Goal: Task Accomplishment & Management: Manage account settings

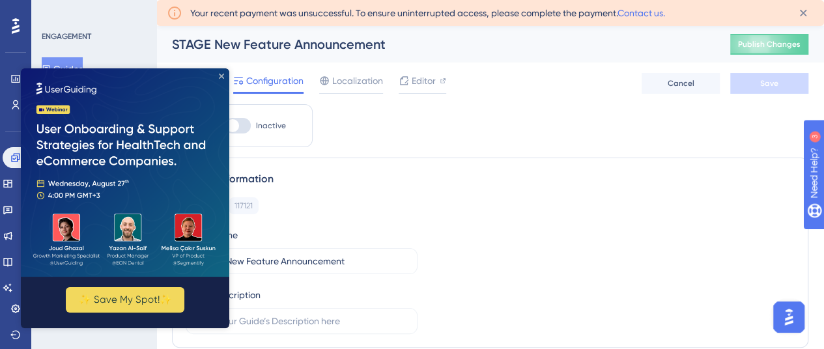
click at [220, 76] on icon "Close Preview" at bounding box center [221, 76] width 5 height 5
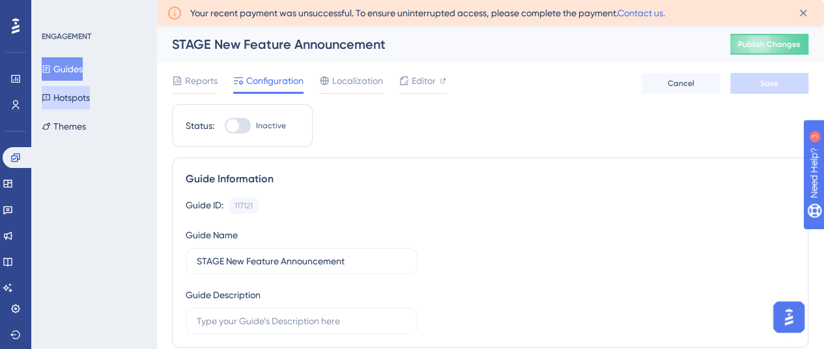
click at [87, 94] on button "Hotspots" at bounding box center [66, 97] width 48 height 23
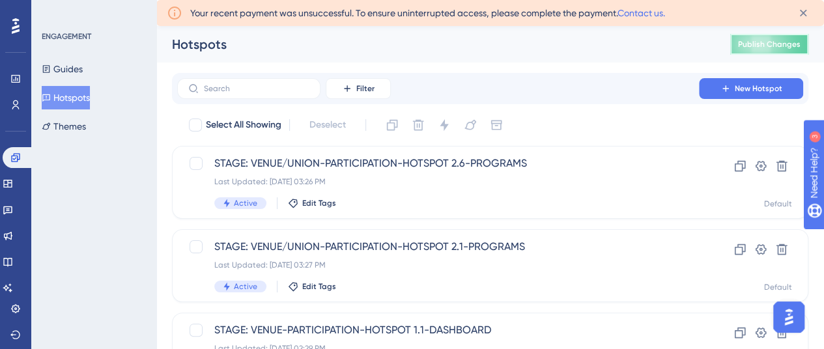
click at [764, 43] on span "Publish Changes" at bounding box center [769, 44] width 63 height 10
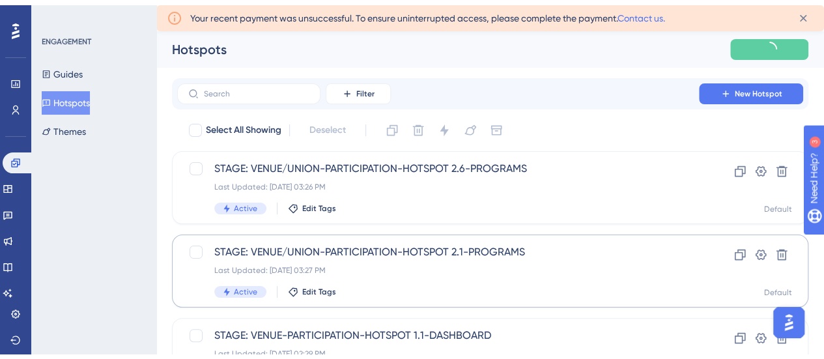
scroll to position [65, 0]
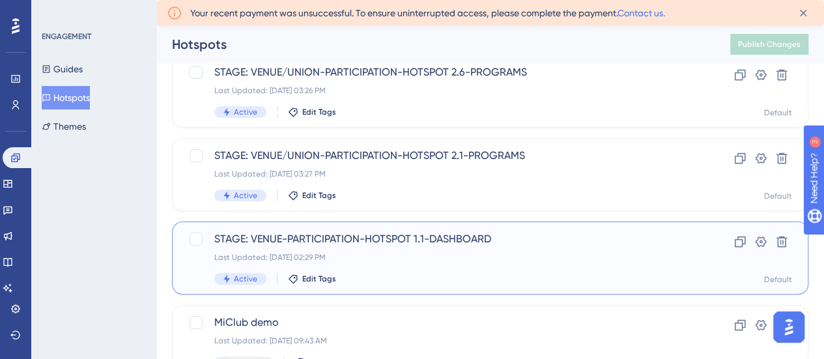
click at [418, 239] on span "STAGE: VENUE-PARTICIPATION-HOTSPOT 1.1-DASHBOARD" at bounding box center [438, 239] width 448 height 16
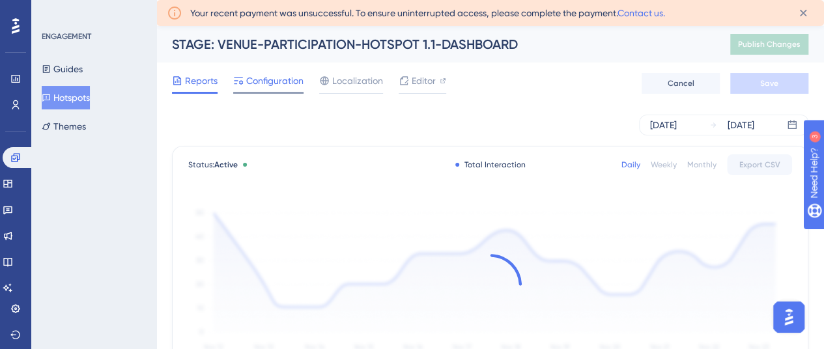
click at [280, 83] on span "Configuration" at bounding box center [274, 81] width 57 height 16
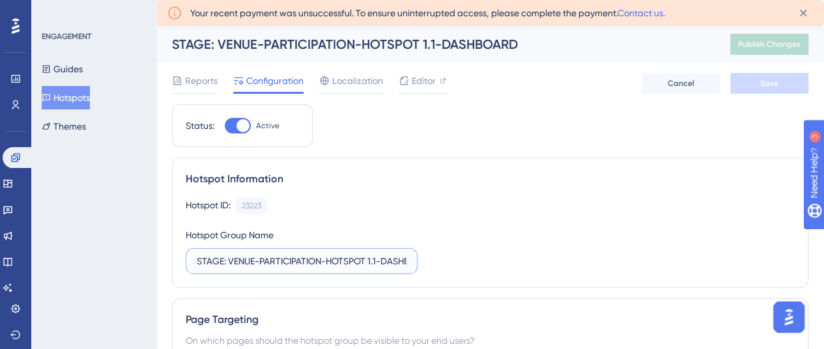
click at [320, 265] on input "STAGE: VENUE-PARTICIPATION-HOTSPOT 1.1-DASHBOARD" at bounding box center [302, 261] width 210 height 14
click at [398, 261] on input "STAGE: VENUE-PARTICIPATION-HOTSPOT 1.1-DASHBOARD" at bounding box center [302, 261] width 210 height 14
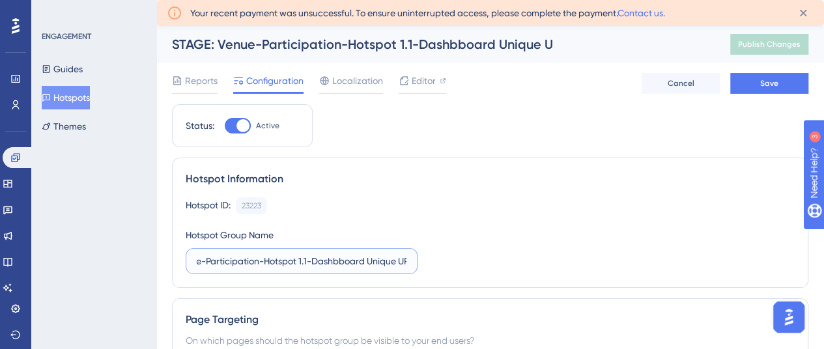
scroll to position [0, 77]
type input "STAGE: Venue-Participation-Hotspot 1.1-Dashbboard Unique URL"
click at [764, 84] on span "Save" at bounding box center [770, 83] width 18 height 10
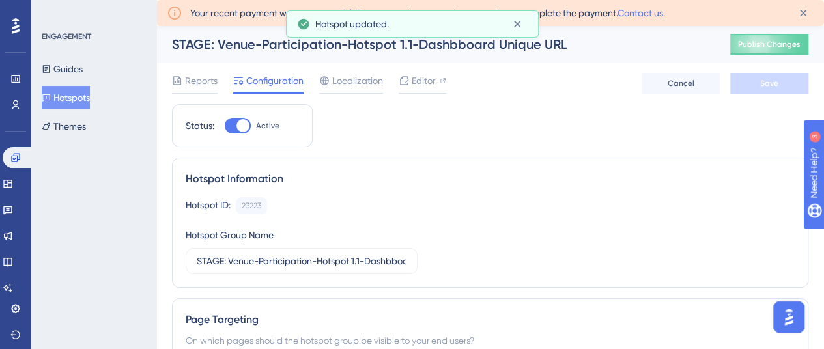
click at [76, 102] on button "Hotspots" at bounding box center [66, 97] width 48 height 23
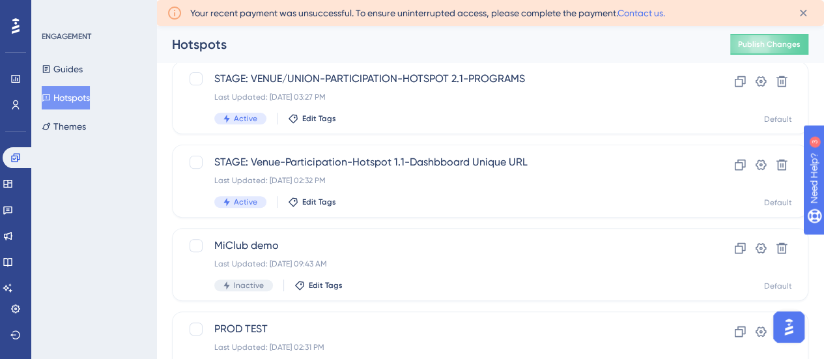
scroll to position [130, 0]
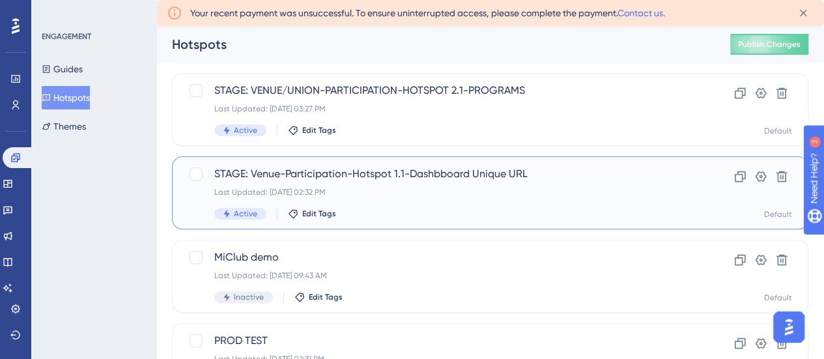
click at [426, 170] on span "STAGE: Venue-Participation-Hotspot 1.1-Dashbboard Unique URL" at bounding box center [438, 174] width 448 height 16
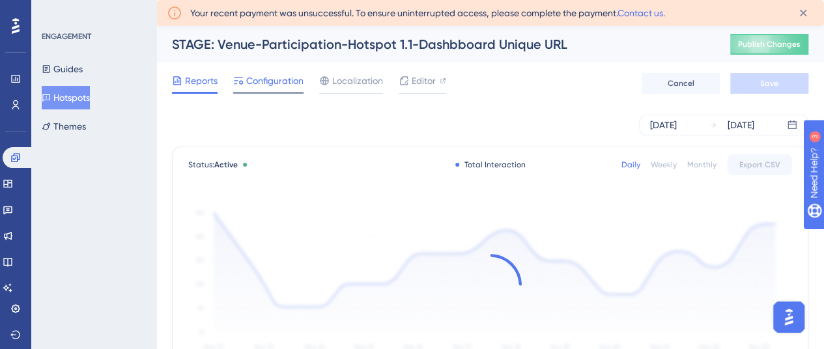
click at [258, 80] on span "Configuration" at bounding box center [274, 81] width 57 height 16
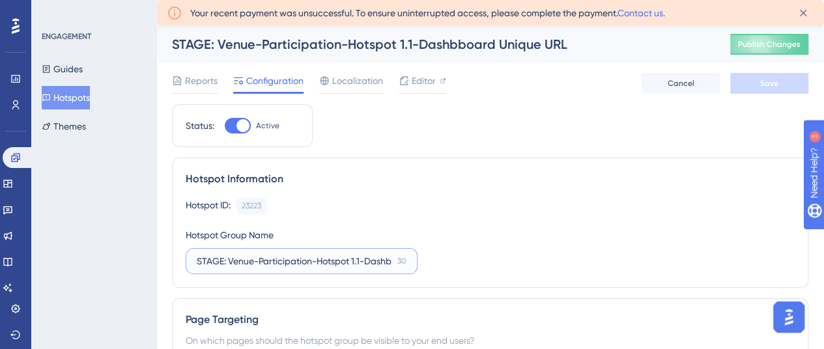
click at [346, 265] on input "STAGE: Venue-Participation-Hotspot 1.1-Dashbboard Unique URL" at bounding box center [295, 261] width 196 height 14
type input "STAGE: Venue-Participation-Hotspot 1.1-Dashboard Unique URL"
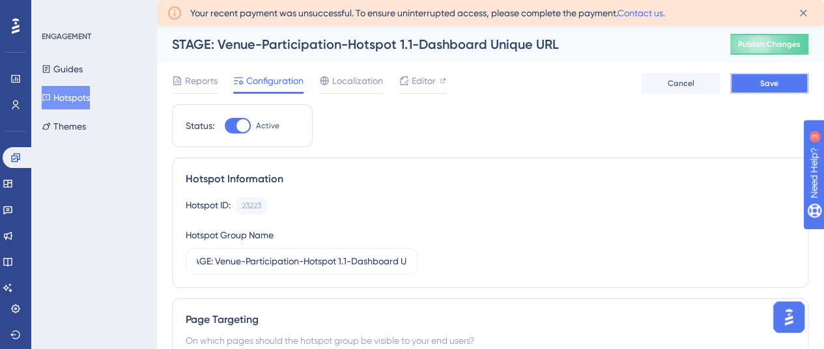
click at [793, 85] on button "Save" at bounding box center [770, 83] width 78 height 21
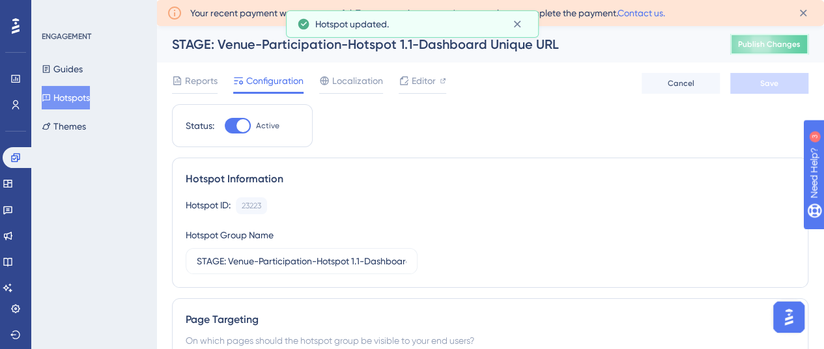
click at [777, 39] on span "Publish Changes" at bounding box center [769, 44] width 63 height 10
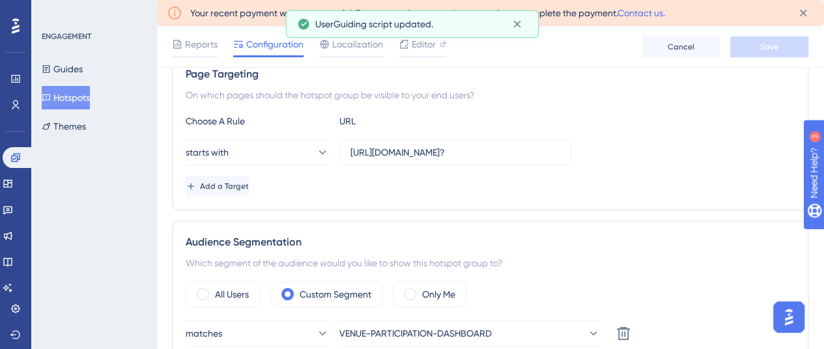
scroll to position [261, 0]
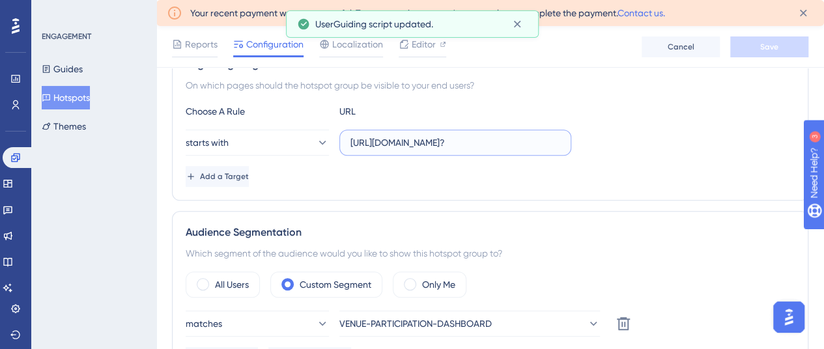
click at [461, 138] on input "[URL][DOMAIN_NAME]?" at bounding box center [456, 143] width 210 height 14
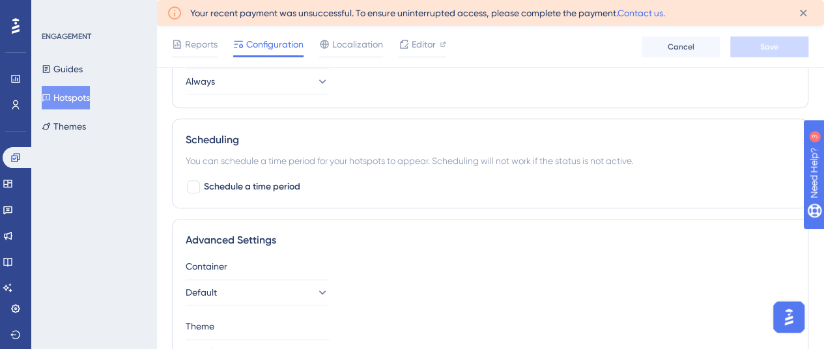
scroll to position [614, 0]
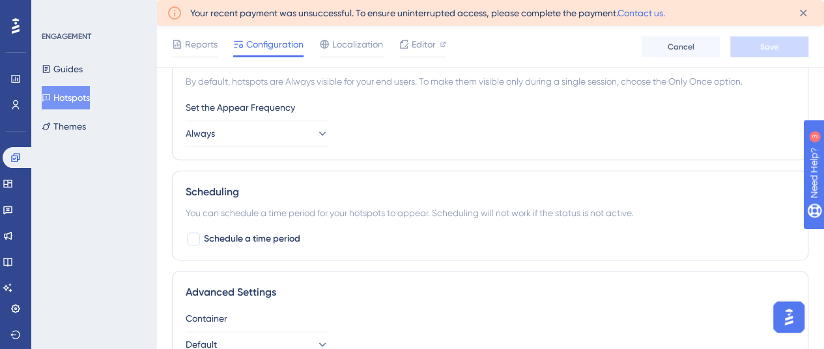
click at [80, 97] on button "Hotspots" at bounding box center [66, 97] width 48 height 23
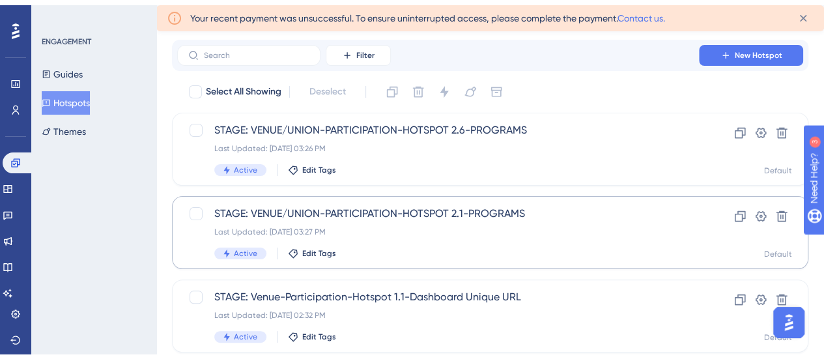
scroll to position [65, 0]
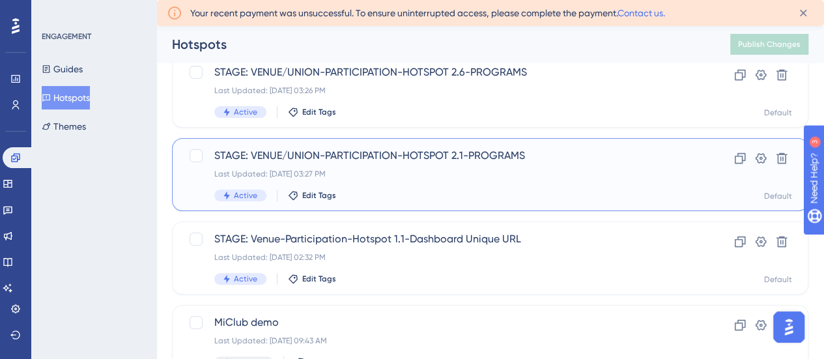
click at [435, 162] on span "STAGE: VENUE/UNION-PARTICIPATION-HOTSPOT 2.1-PROGRAMS" at bounding box center [438, 156] width 448 height 16
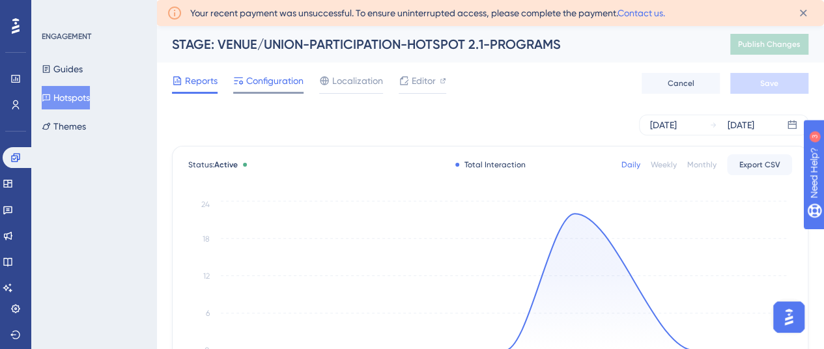
click at [278, 85] on span "Configuration" at bounding box center [274, 81] width 57 height 16
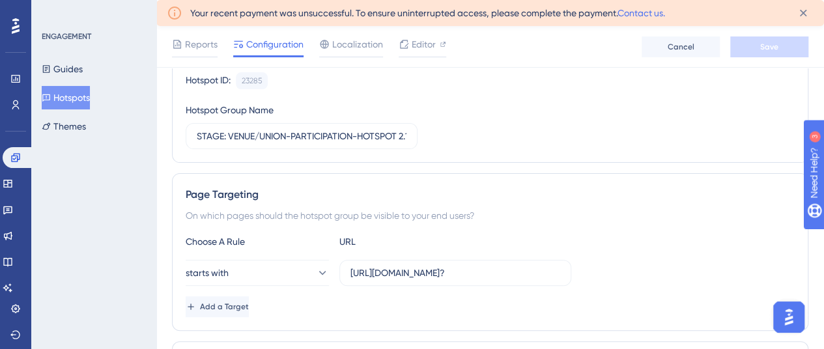
scroll to position [65, 0]
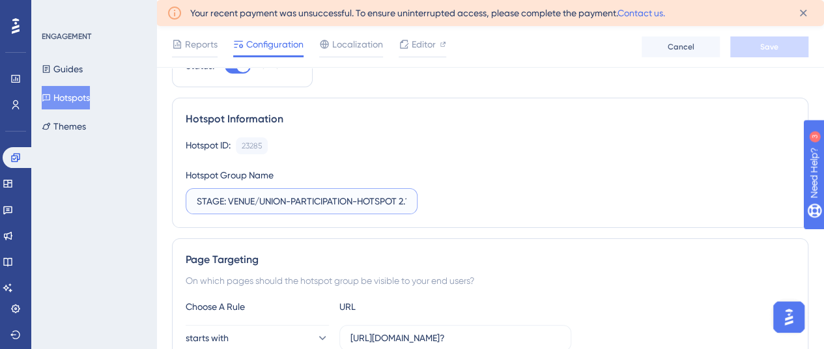
click at [386, 199] on input "STAGE: VENUE/UNION-PARTICIPATION-HOTSPOT 2.1-PROGRAMS" at bounding box center [302, 201] width 210 height 14
click at [298, 201] on input "STAGE: VENUE/UNION-PARTICIPATION-HOTSPOT 2.1-PROGRAMS Create program button" at bounding box center [295, 201] width 197 height 14
click at [291, 201] on input "STAGE: VENUE/UNION-PARTICIPATION-HOTSPOT 2.1-Create program button" at bounding box center [295, 201] width 196 height 14
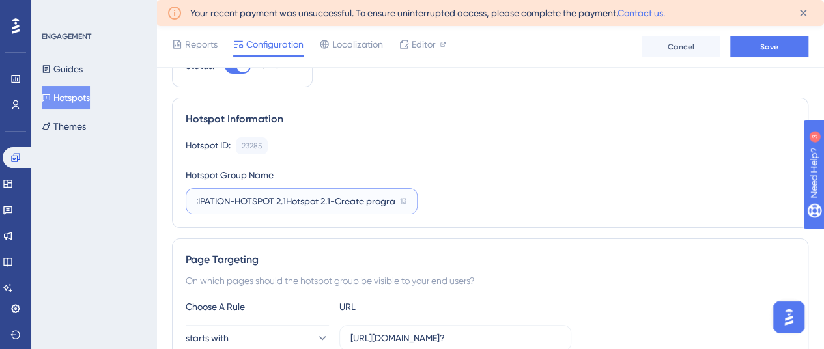
click at [291, 201] on input "STAGE: VENUE/UNION-PARTICIPATION-HOTSPOT 2.1Hotspot 2.1-Create program button" at bounding box center [296, 201] width 198 height 14
click at [246, 199] on input "STAGE: VENUE/UNION-PARTICIPATION-Hotspot 2.1-Create program button" at bounding box center [295, 201] width 196 height 14
click at [246, 199] on input "STAGE: VENUE/UNION-PARParticipation-Hotspot 2.1-Create program button" at bounding box center [296, 201] width 198 height 14
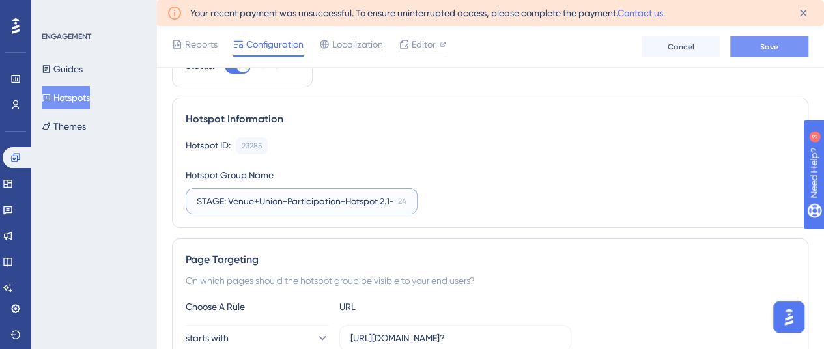
type input "STAGE: Venue+Union-Participation-Hotspot 2.1-Create program button"
click at [778, 45] on span "Save" at bounding box center [770, 47] width 18 height 10
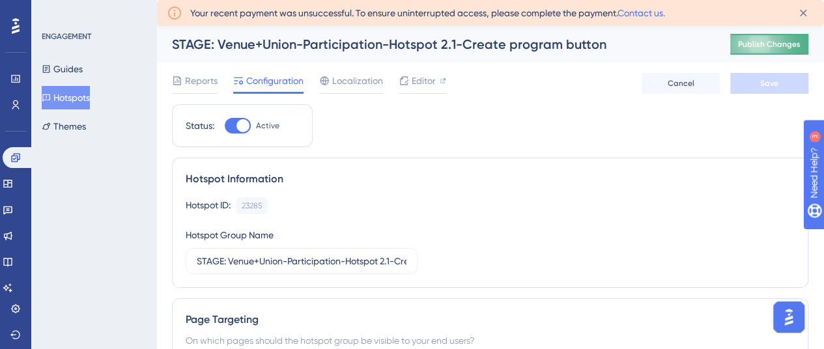
click at [785, 48] on span "Publish Changes" at bounding box center [769, 44] width 63 height 10
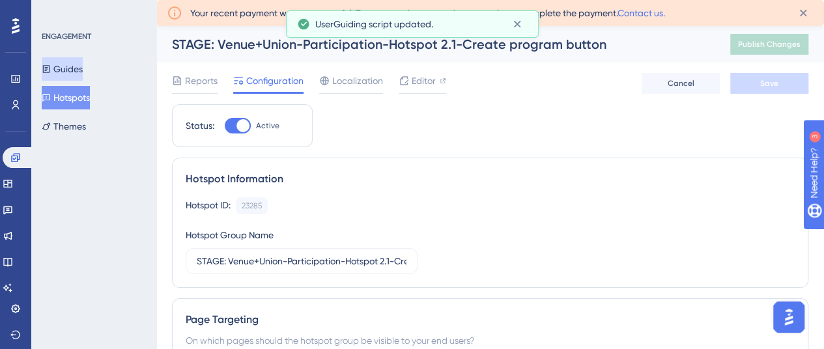
click at [68, 70] on button "Guides" at bounding box center [62, 68] width 41 height 23
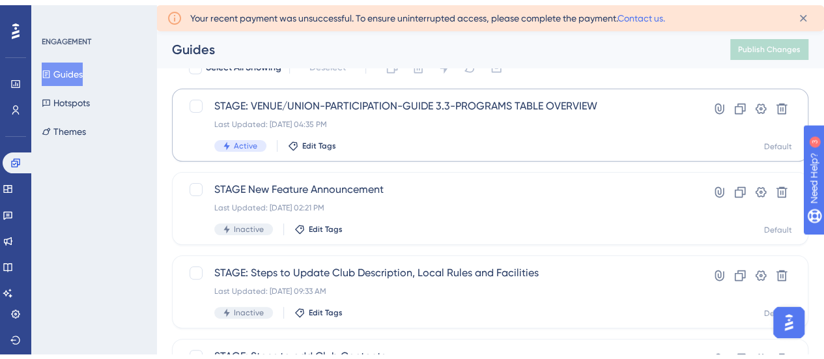
scroll to position [65, 0]
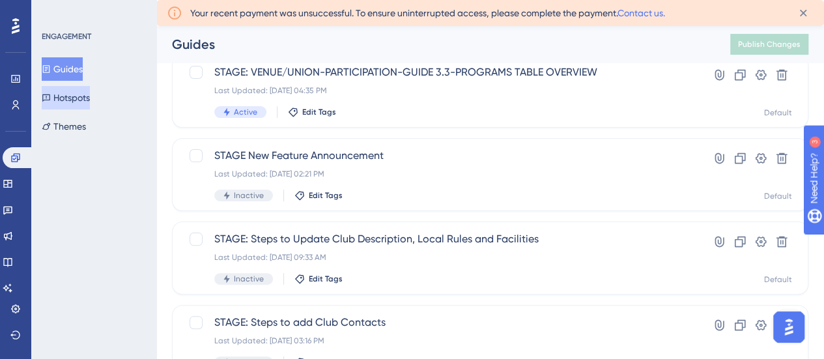
click at [67, 99] on button "Hotspots" at bounding box center [66, 97] width 48 height 23
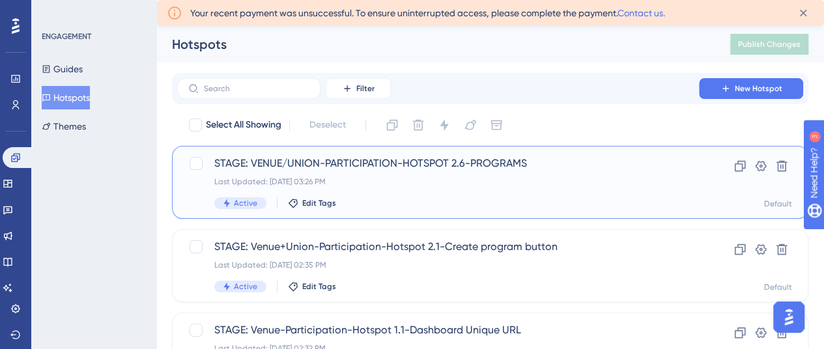
click at [398, 170] on span "STAGE: VENUE/UNION-PARTICIPATION-HOTSPOT 2.6-PROGRAMS" at bounding box center [438, 164] width 448 height 16
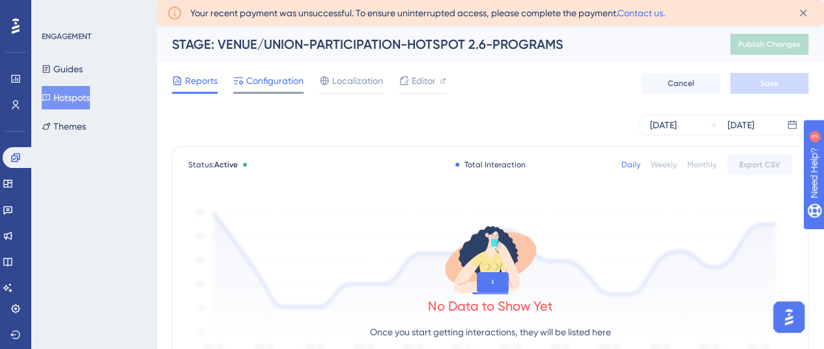
click at [263, 82] on span "Configuration" at bounding box center [274, 81] width 57 height 16
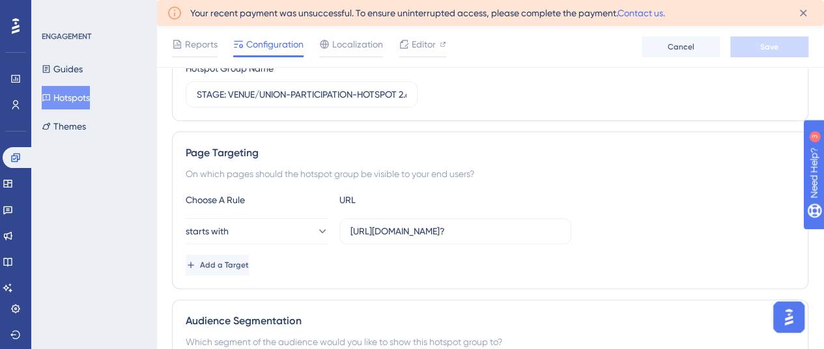
scroll to position [130, 0]
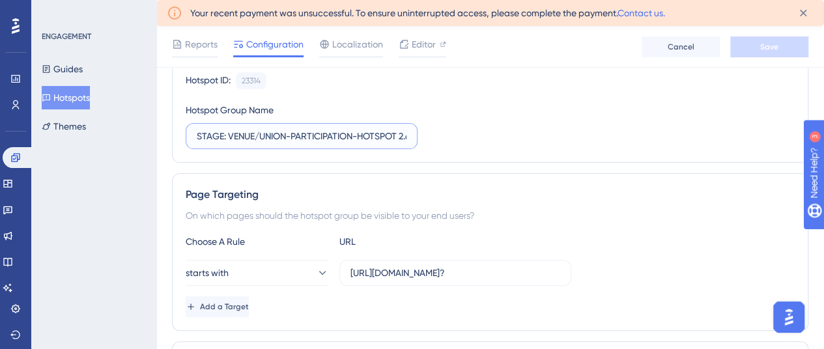
click at [360, 130] on input "STAGE: VENUE/UNION-PARTICIPATION-HOTSPOT 2.6-PROGRAMS" at bounding box center [302, 136] width 210 height 14
click at [270, 135] on input "STAGE: VENUE/[GEOGRAPHIC_DATA]+Union-PARTICIPATION-HOTSPOT 2.6-PROGRAMS" at bounding box center [295, 136] width 196 height 14
click at [269, 135] on input "STAGE: Venue+Union-PARTICIPATION-HOTSPOT 2.6-PROGRAMS" at bounding box center [302, 136] width 210 height 14
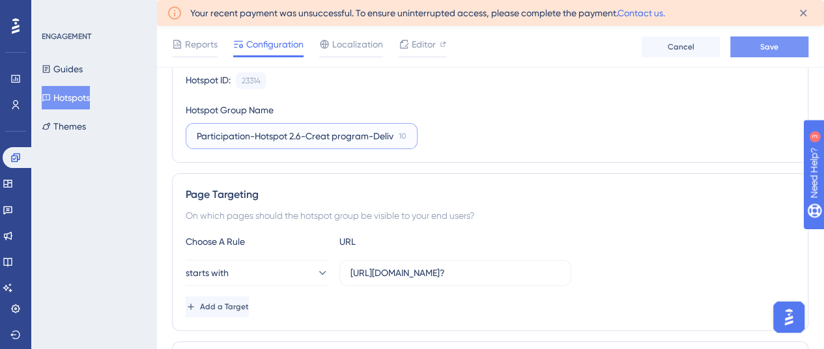
type input "STAGE: Venue+Union-Participation-Hotspot 2.6-Creat program-Deliverer validations"
click at [764, 38] on button "Save" at bounding box center [770, 46] width 78 height 21
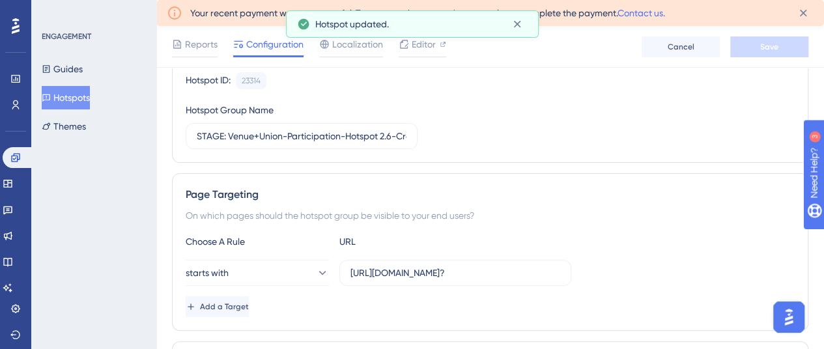
click at [65, 98] on button "Hotspots" at bounding box center [66, 97] width 48 height 23
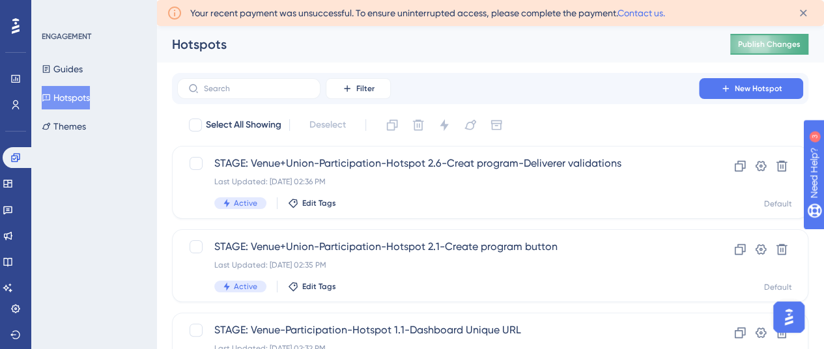
click at [770, 49] on span "Publish Changes" at bounding box center [769, 44] width 63 height 10
click at [61, 67] on button "Guides" at bounding box center [62, 68] width 41 height 23
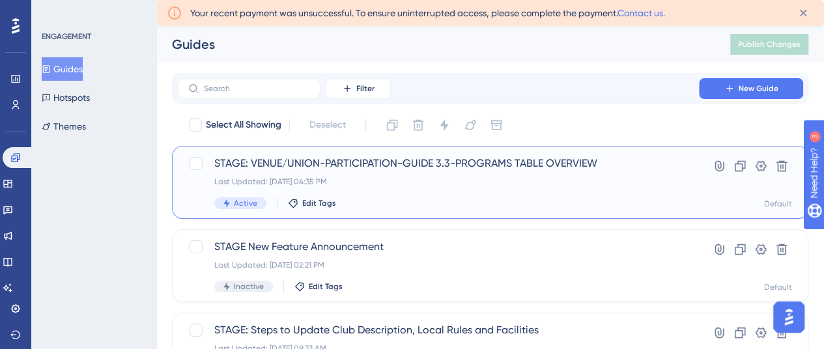
click at [474, 165] on span "STAGE: VENUE/UNION-PARTICIPATION-GUIDE 3.3-PROGRAMS TABLE OVERVIEW" at bounding box center [438, 164] width 448 height 16
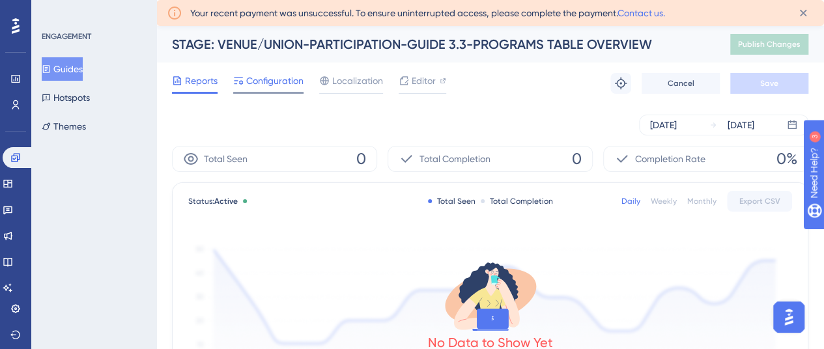
click at [263, 81] on span "Configuration" at bounding box center [274, 81] width 57 height 16
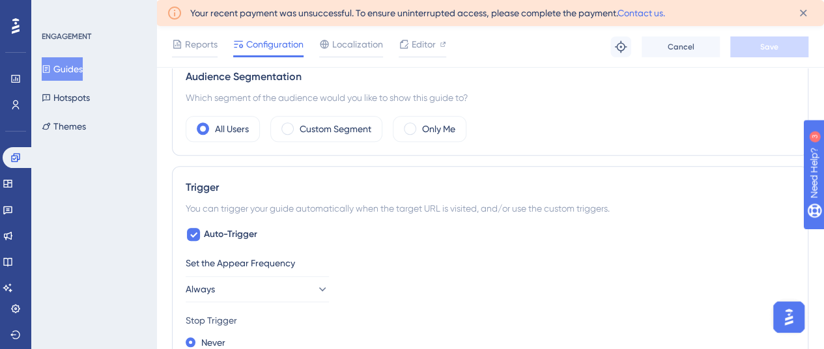
scroll to position [456, 0]
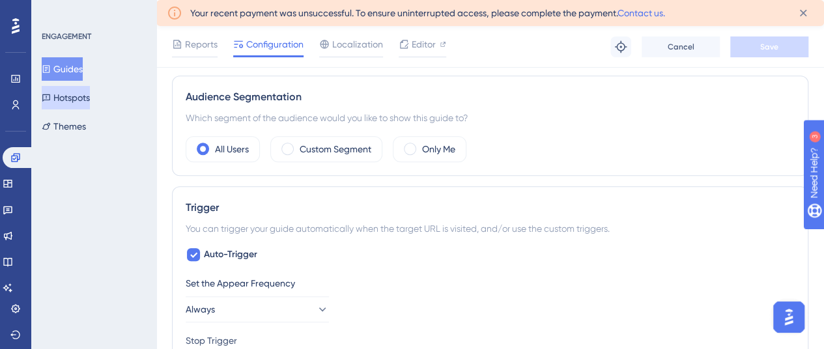
click at [77, 96] on button "Hotspots" at bounding box center [66, 97] width 48 height 23
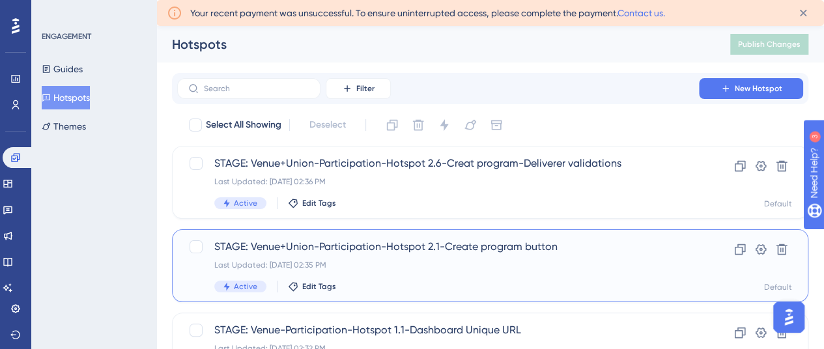
click at [414, 243] on span "STAGE: Venue+Union-Participation-Hotspot 2.1-Create program button" at bounding box center [438, 247] width 448 height 16
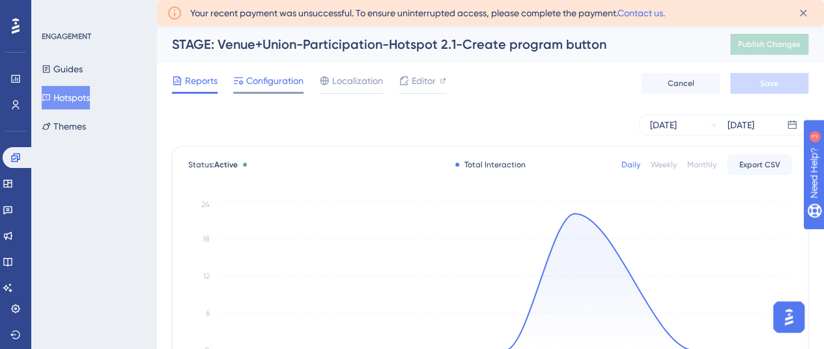
click at [295, 74] on span "Configuration" at bounding box center [274, 81] width 57 height 16
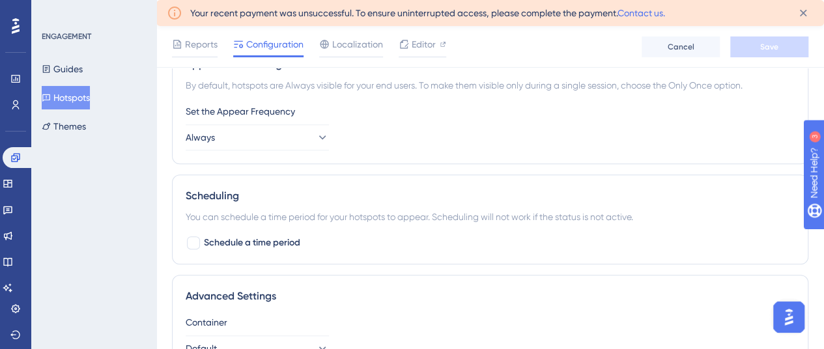
scroll to position [456, 0]
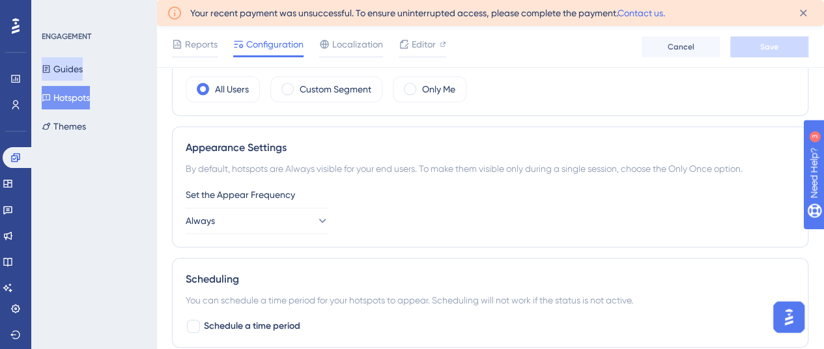
click at [72, 74] on button "Guides" at bounding box center [62, 68] width 41 height 23
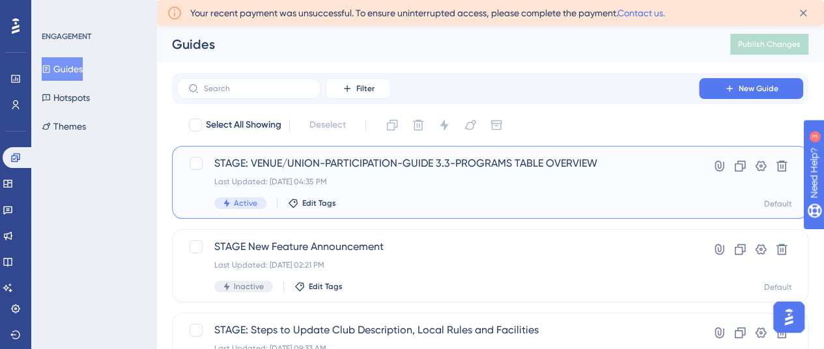
click at [253, 157] on span "STAGE: VENUE/UNION-PARTICIPATION-GUIDE 3.3-PROGRAMS TABLE OVERVIEW" at bounding box center [438, 164] width 448 height 16
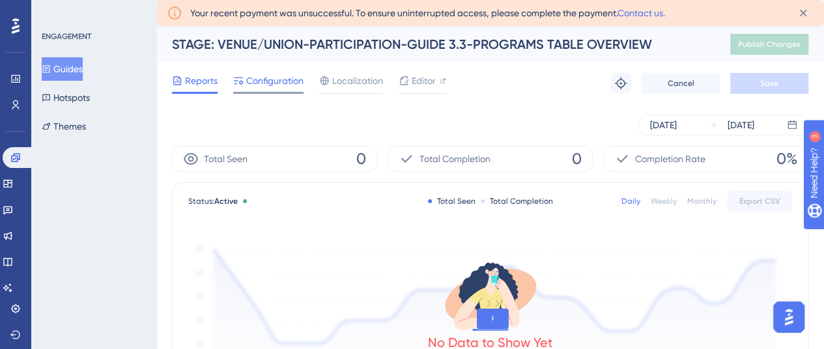
click at [267, 83] on span "Configuration" at bounding box center [274, 81] width 57 height 16
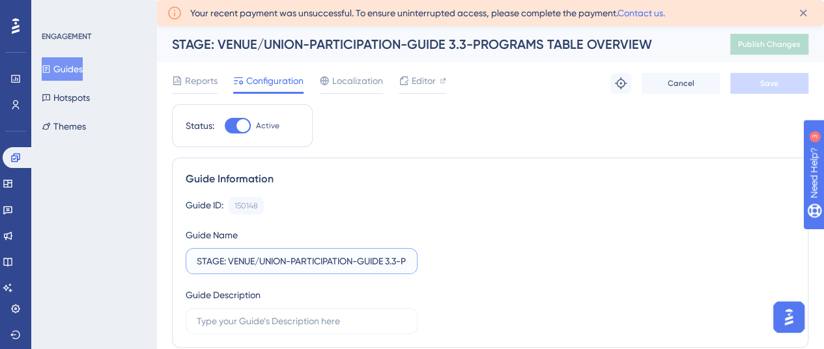
click at [249, 254] on input "STAGE: VENUE/UNION-PARTICIPATION-GUIDE 3.3-PROGRAMS TABLE OVERVIEW" at bounding box center [302, 261] width 210 height 14
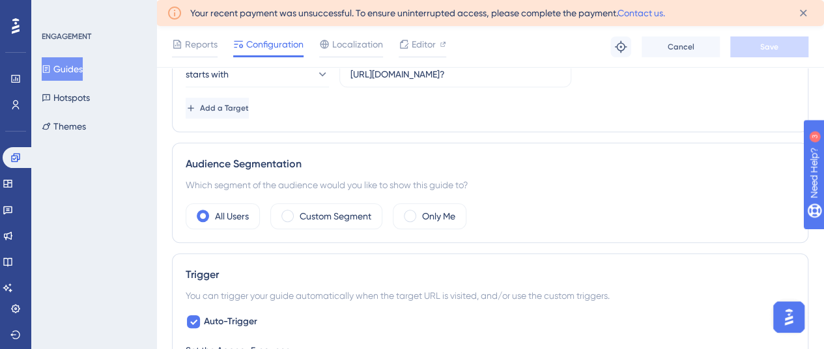
scroll to position [391, 0]
click at [226, 315] on span "Auto-Trigger" at bounding box center [230, 320] width 53 height 16
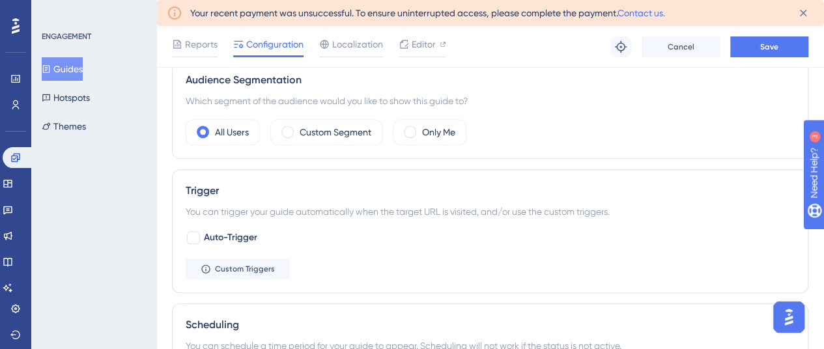
scroll to position [521, 0]
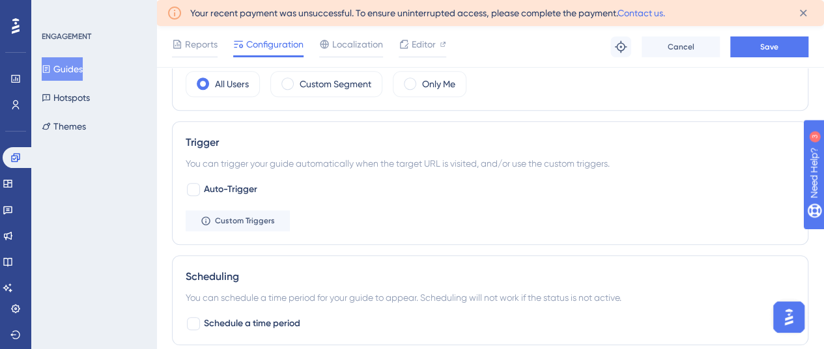
click at [203, 195] on div "Auto-Trigger Custom Triggers" at bounding box center [490, 207] width 609 height 50
click at [202, 185] on label "Auto-Trigger" at bounding box center [222, 190] width 72 height 16
checkbox input "true"
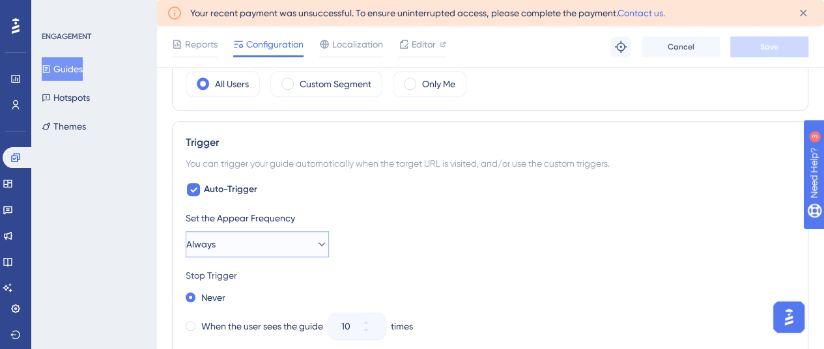
click at [226, 250] on button "Always" at bounding box center [257, 244] width 143 height 26
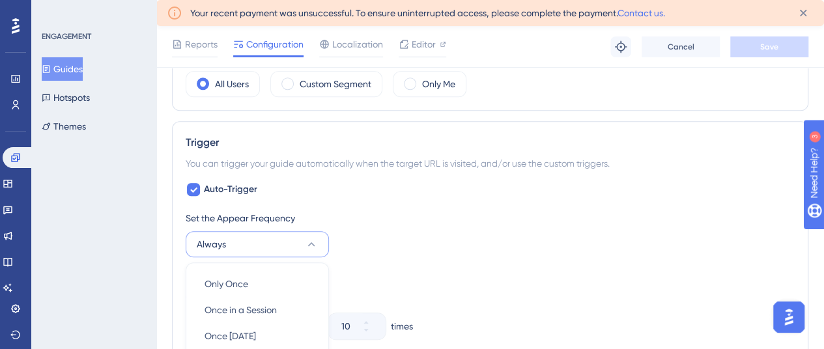
scroll to position [706, 0]
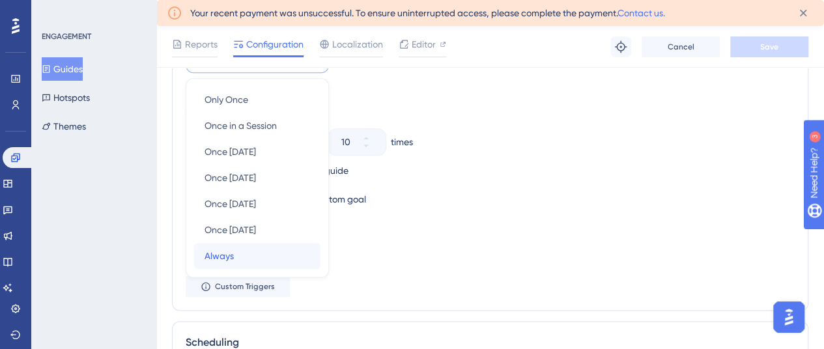
click at [235, 250] on div "Always Always" at bounding box center [258, 256] width 106 height 26
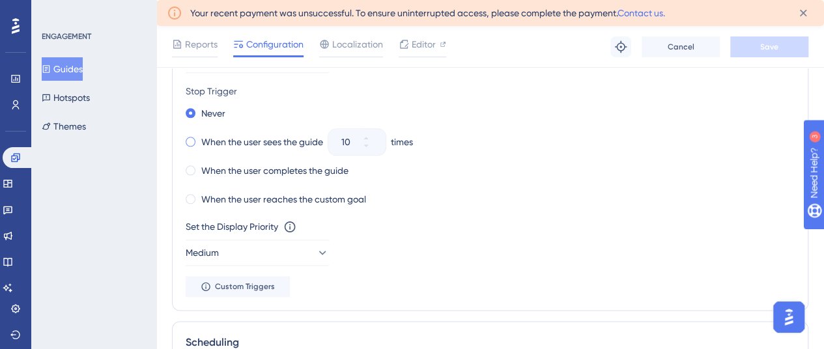
click at [192, 137] on span at bounding box center [191, 142] width 10 height 10
click at [199, 139] on input "radio" at bounding box center [199, 139] width 0 height 0
click at [371, 142] on icon at bounding box center [374, 146] width 8 height 8
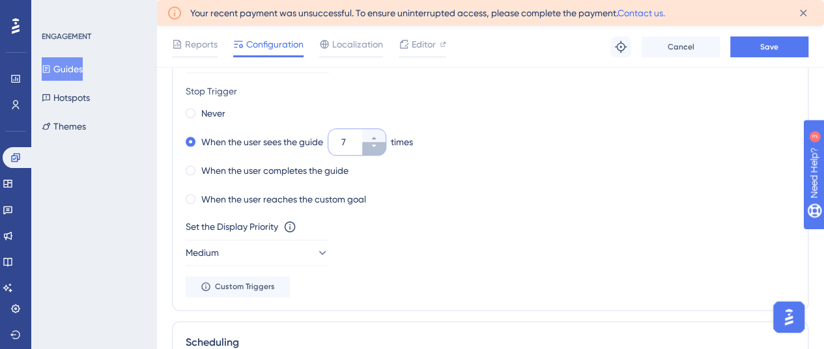
click at [371, 142] on button "7" at bounding box center [373, 148] width 23 height 13
click at [371, 142] on button "6" at bounding box center [373, 148] width 23 height 13
click at [371, 142] on button "5" at bounding box center [373, 148] width 23 height 13
click at [371, 142] on button "4" at bounding box center [373, 148] width 23 height 13
click at [448, 181] on div "Never When the user sees the guide 3 times When the user completes the guide Wh…" at bounding box center [490, 156] width 609 height 104
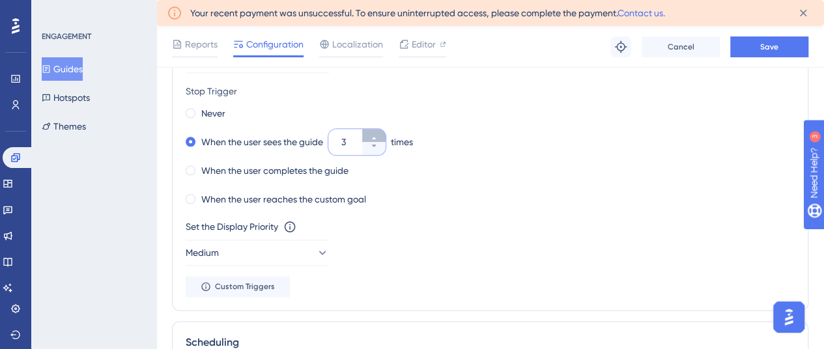
click at [377, 134] on icon at bounding box center [374, 138] width 8 height 8
type input "5"
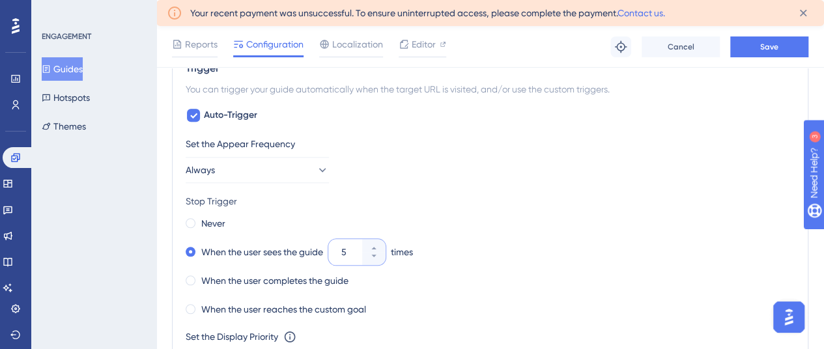
scroll to position [575, 0]
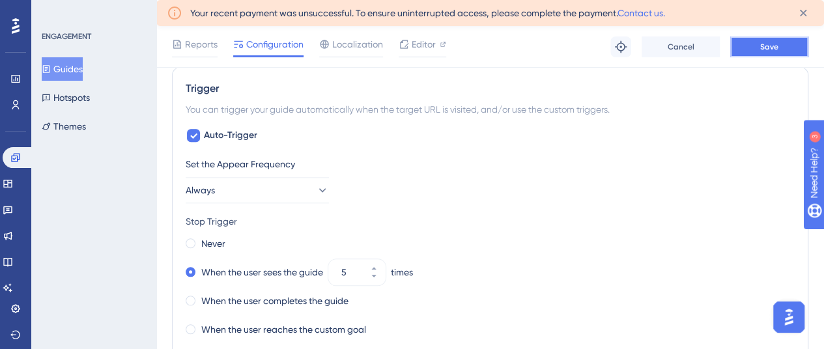
click at [772, 42] on span "Save" at bounding box center [770, 47] width 18 height 10
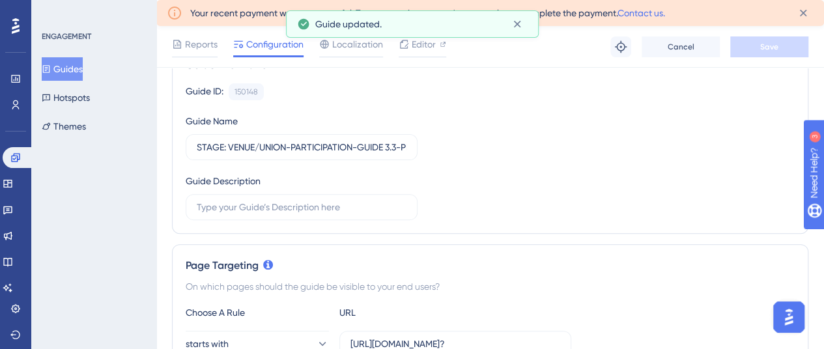
scroll to position [0, 0]
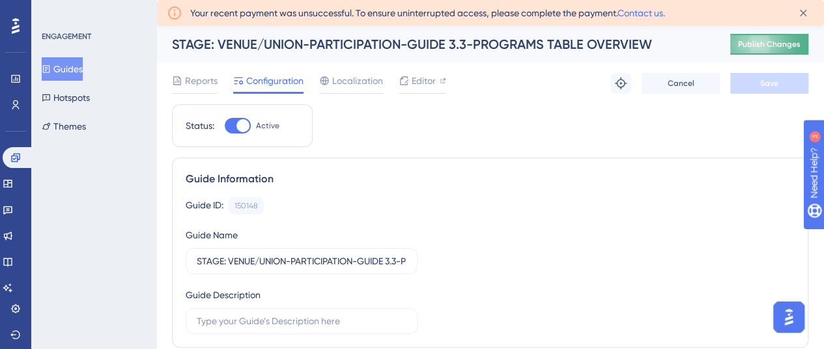
click at [773, 42] on span "Publish Changes" at bounding box center [769, 44] width 63 height 10
click at [295, 263] on input "STAGE: VENUE/UNION-PARTICIPATION-GUIDE 3.3-PROGRAMS TABLE OVERVIEW" at bounding box center [302, 261] width 210 height 14
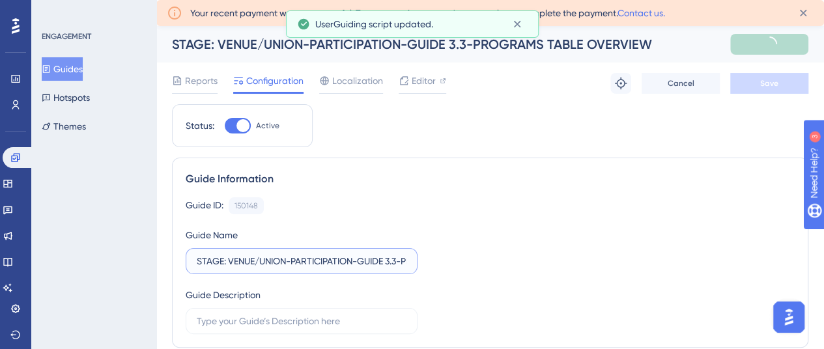
click at [232, 263] on input "STAGE: VENUE/UNION-PARTICIPATION-GUIDE 3.3-PROGRAMS TABLE OVERVIEW" at bounding box center [302, 261] width 210 height 14
click at [229, 261] on input "STAGE: VENUE/UNION-PARTICIPATION-GUIDE 3.3-PROGRAMS TABLE OVERVIEW" at bounding box center [302, 261] width 210 height 14
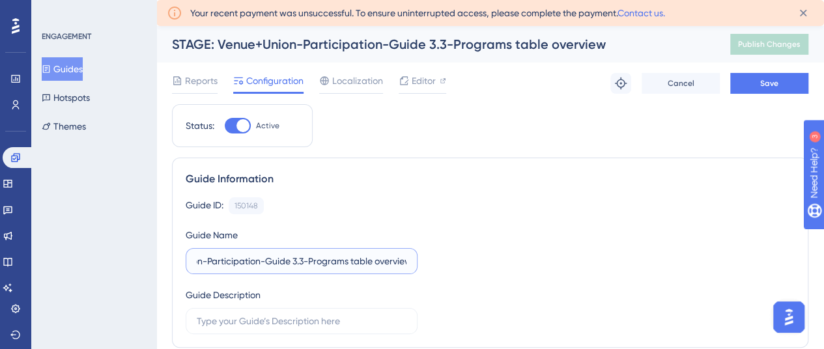
scroll to position [0, 87]
type input "STAGE: Venue+Union-Participation-Guide 3.3-Programs table overview"
click at [777, 88] on span "Save" at bounding box center [770, 83] width 18 height 10
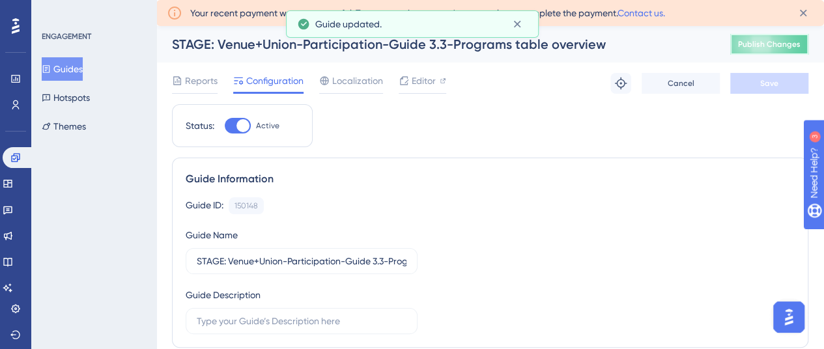
click at [775, 48] on span "Publish Changes" at bounding box center [769, 44] width 63 height 10
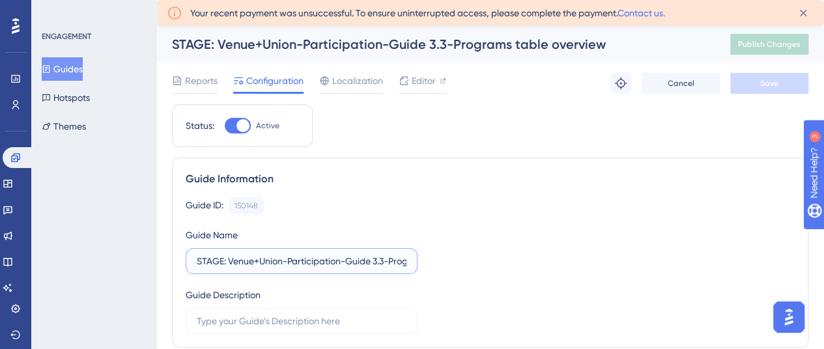
click at [308, 263] on input "STAGE: Venue+Union-Participation-Guide 3.3-Programs table overview" at bounding box center [302, 261] width 210 height 14
click at [90, 104] on button "Hotspots" at bounding box center [66, 97] width 48 height 23
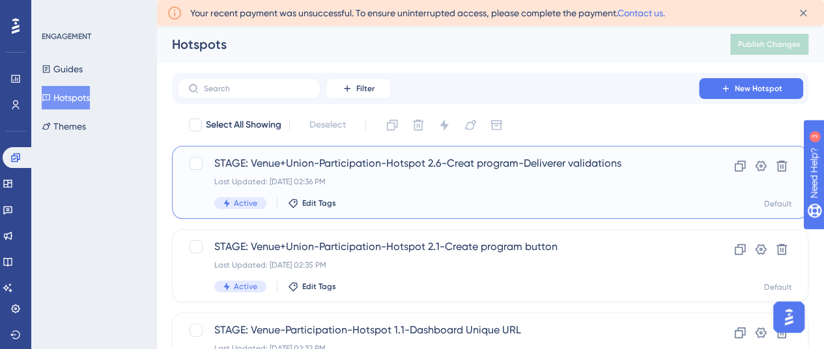
click at [441, 169] on span "STAGE: Venue+Union-Participation-Hotspot 2.6-Creat program-Deliverer validations" at bounding box center [438, 164] width 448 height 16
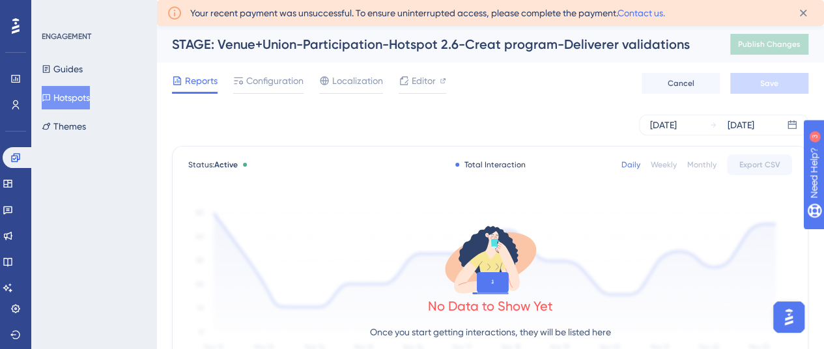
click at [390, 39] on div "STAGE: Venue+Union-Participation-Hotspot 2.6-Creat program-Deliverer validations" at bounding box center [435, 44] width 526 height 18
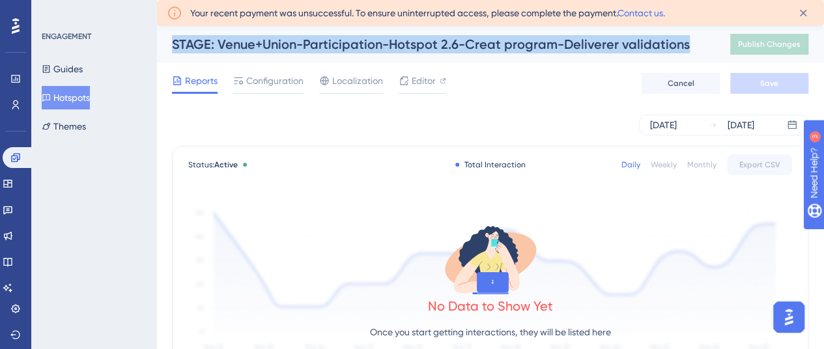
click at [390, 39] on div "STAGE: Venue+Union-Participation-Hotspot 2.6-Creat program-Deliverer validations" at bounding box center [435, 44] width 526 height 18
copy div "STAGE: Venue+Union-Participation-Hotspot 2.6-Creat program-Deliverer validations"
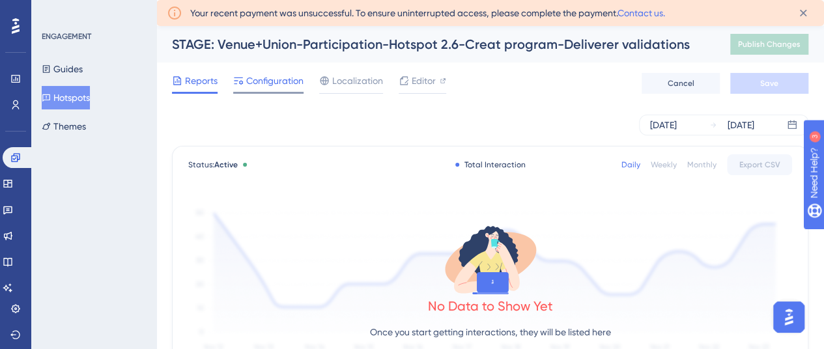
click at [274, 83] on span "Configuration" at bounding box center [274, 81] width 57 height 16
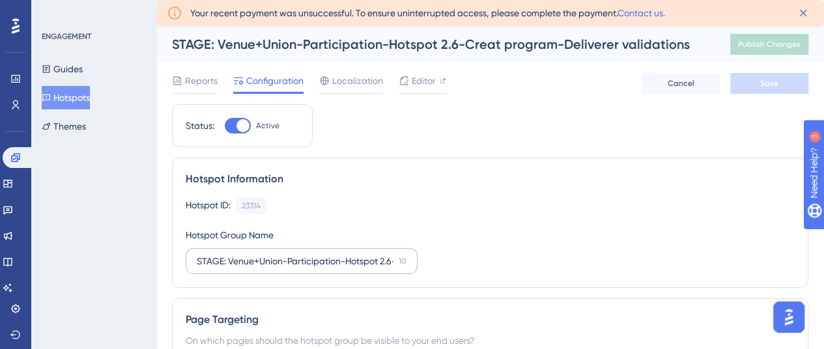
click at [345, 268] on label "STAGE: Venue+Union-Participation-Hotspot 2.6-Creat program-Deliverer validation…" at bounding box center [302, 261] width 232 height 26
click at [345, 268] on input "STAGE: Venue+Union-Participation-Hotspot 2.6-Creat program-Deliverer validations" at bounding box center [295, 261] width 197 height 14
click at [345, 268] on label "STAGE: Venue+Union-Participation-Hotspot 2.6-Creat program-Deliverer validation…" at bounding box center [302, 261] width 232 height 26
click at [345, 268] on input "STAGE: Venue+Union-Participation-Hotspot 2.6-Creat program-Deliverer validations" at bounding box center [295, 261] width 197 height 14
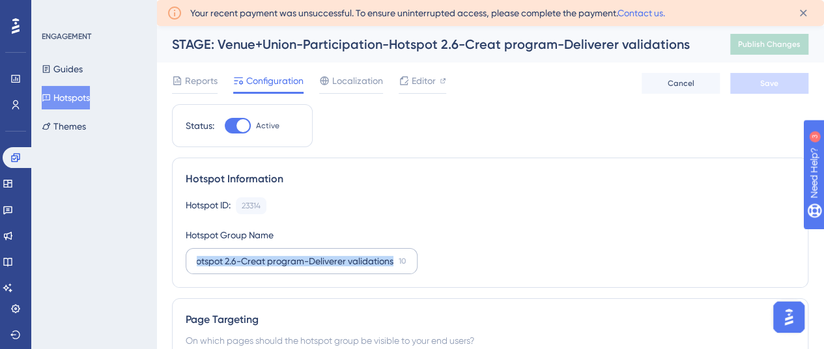
scroll to position [0, 0]
click at [345, 268] on label "STAGE: Venue+Union-Participation-Hotspot 2.6-Creat program-Deliverer validation…" at bounding box center [302, 261] width 232 height 26
click at [345, 268] on input "STAGE: Venue+Union-Participation-Hotspot 2.6-Creat program-Deliverer validations" at bounding box center [295, 261] width 197 height 14
click at [342, 258] on input "STAGE: Venue+Union-Participation-Hotspot 2.6-Creat program-Deliverer validations" at bounding box center [295, 261] width 197 height 14
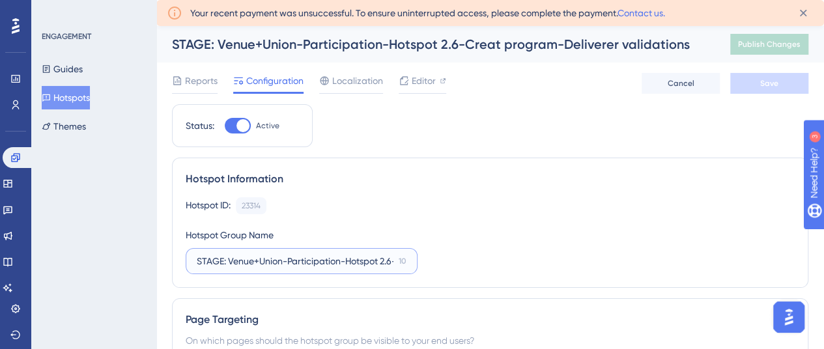
click at [342, 258] on input "STAGE: Venue+Union-Participation-Hotspot 2.6-Creat program-Deliverer validations" at bounding box center [295, 261] width 197 height 14
click at [78, 99] on button "Hotspots" at bounding box center [66, 97] width 48 height 23
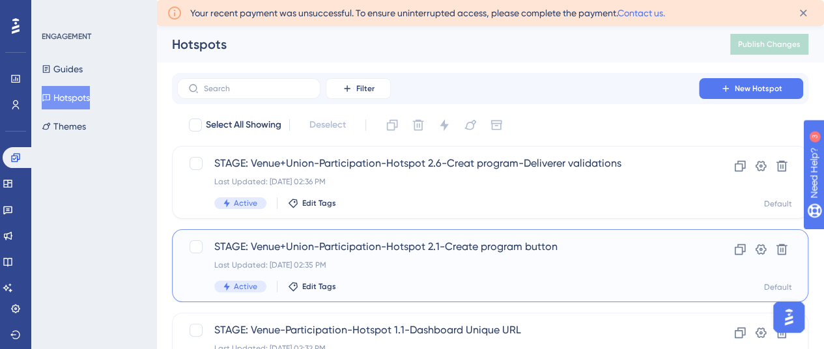
click at [407, 240] on span "STAGE: Venue+Union-Participation-Hotspot 2.1-Create program button" at bounding box center [438, 247] width 448 height 16
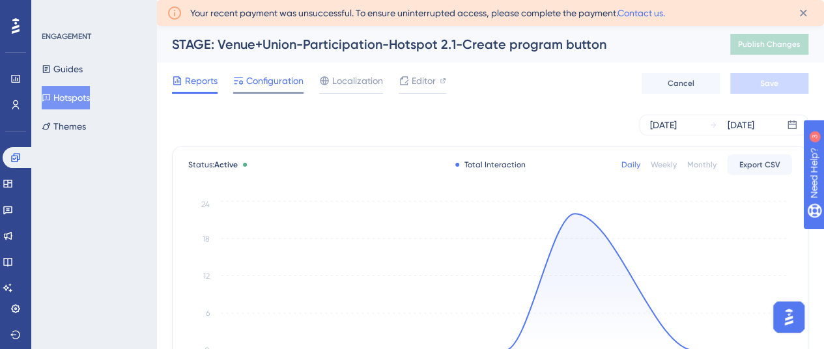
click at [274, 92] on div at bounding box center [268, 93] width 70 height 2
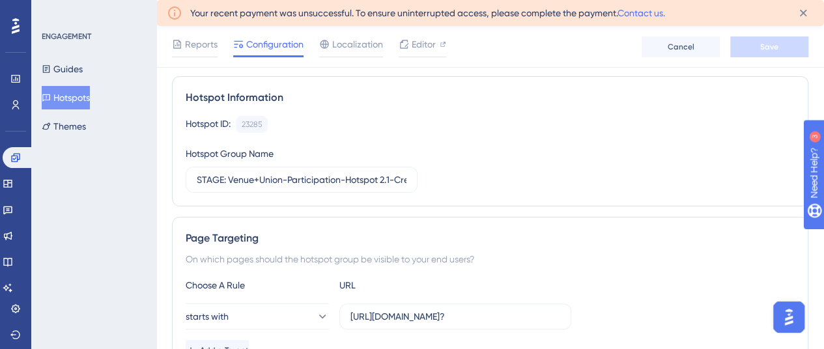
scroll to position [130, 0]
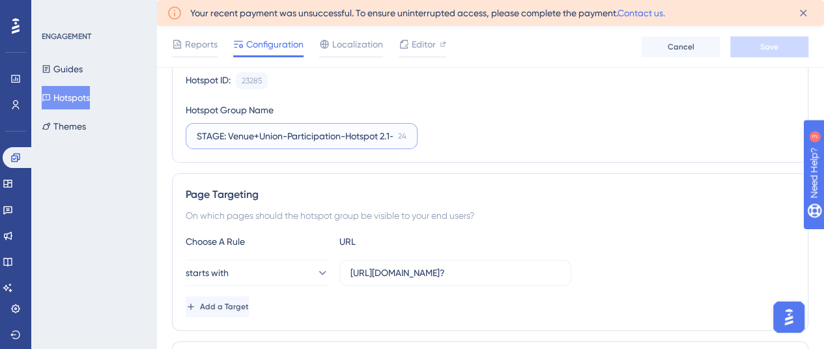
click at [314, 136] on input "STAGE: Venue+Union-Participation-Hotspot 2.1-Create program button" at bounding box center [295, 136] width 196 height 14
click at [90, 96] on button "Hotspots" at bounding box center [66, 97] width 48 height 23
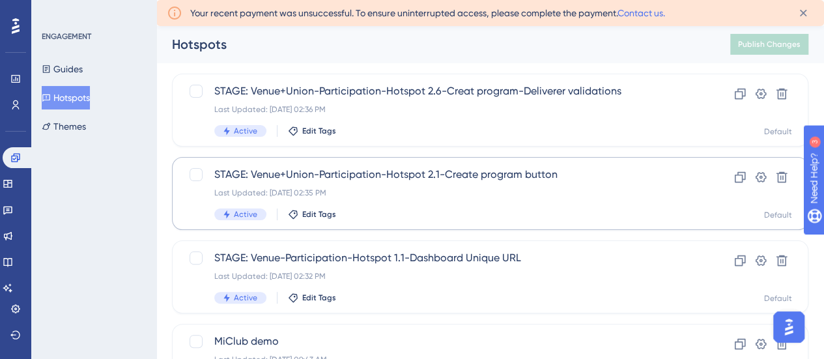
scroll to position [65, 0]
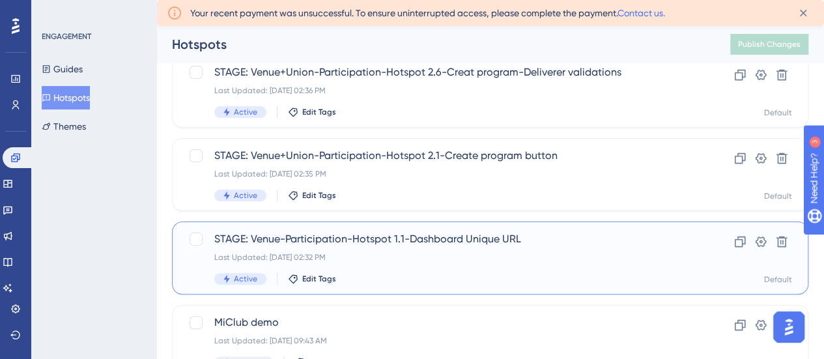
click at [426, 242] on span "STAGE: Venue-Participation-Hotspot 1.1-Dashboard Unique URL" at bounding box center [438, 239] width 448 height 16
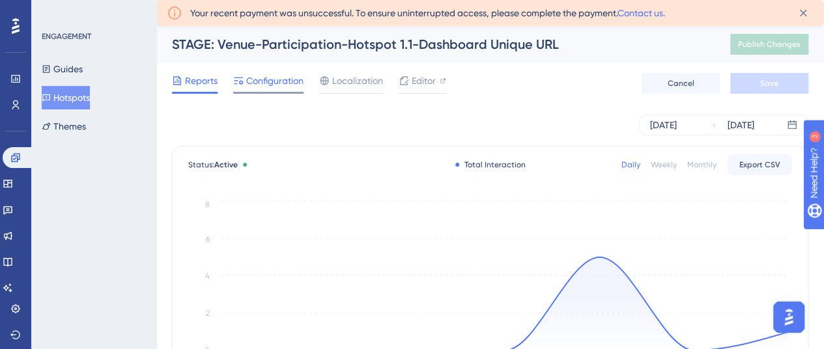
click at [260, 78] on span "Configuration" at bounding box center [274, 81] width 57 height 16
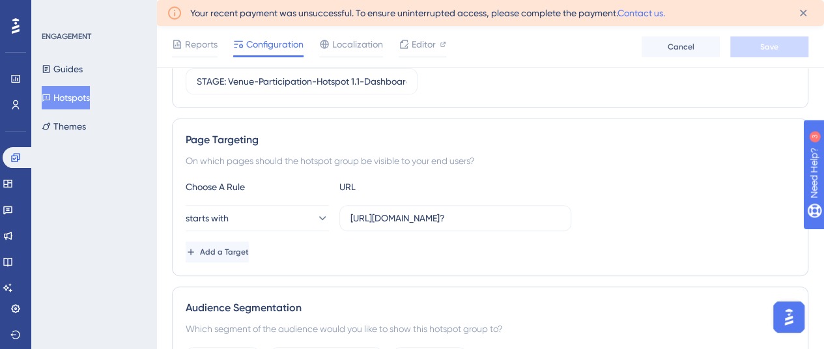
scroll to position [196, 0]
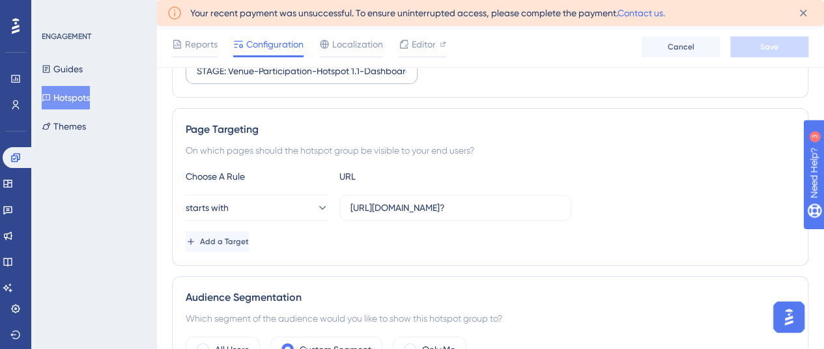
click at [325, 78] on label "STAGE: Venue-Participation-Hotspot 1.1-Dashboard Unique URL" at bounding box center [302, 71] width 232 height 26
click at [325, 78] on input "STAGE: Venue-Participation-Hotspot 1.1-Dashboard Unique URL" at bounding box center [302, 71] width 210 height 14
click at [325, 78] on label "STAGE: Venue-Participation-Hotspot 1.1-Dashboard Unique URL" at bounding box center [302, 71] width 232 height 26
click at [325, 78] on input "STAGE: Venue-Participation-Hotspot 1.1-Dashboard Unique URL" at bounding box center [302, 71] width 210 height 14
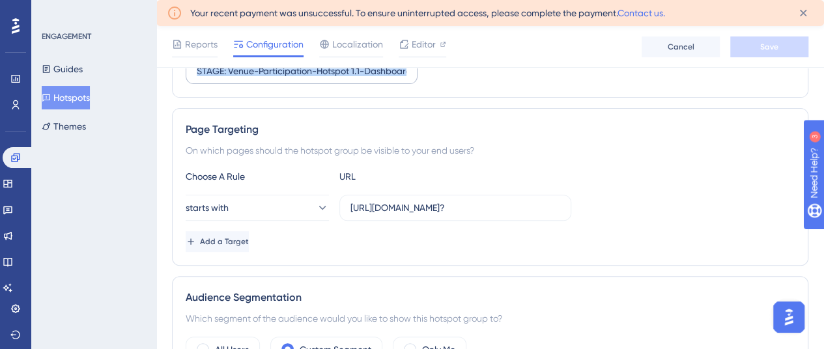
click at [325, 78] on label "STAGE: Venue-Participation-Hotspot 1.1-Dashboard Unique URL" at bounding box center [302, 71] width 232 height 26
click at [325, 78] on input "STAGE: Venue-Participation-Hotspot 1.1-Dashboard Unique URL" at bounding box center [302, 71] width 210 height 14
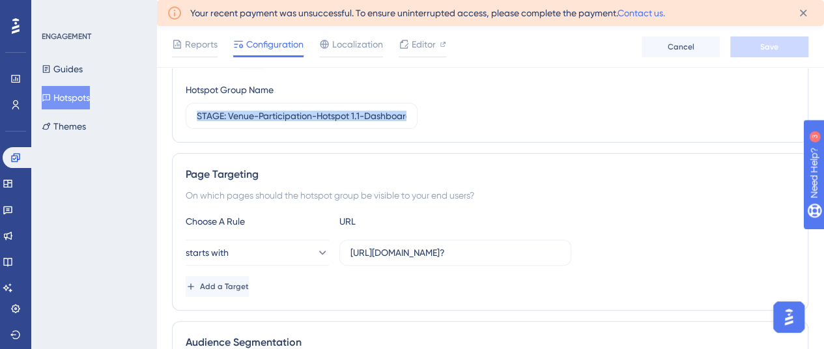
scroll to position [130, 0]
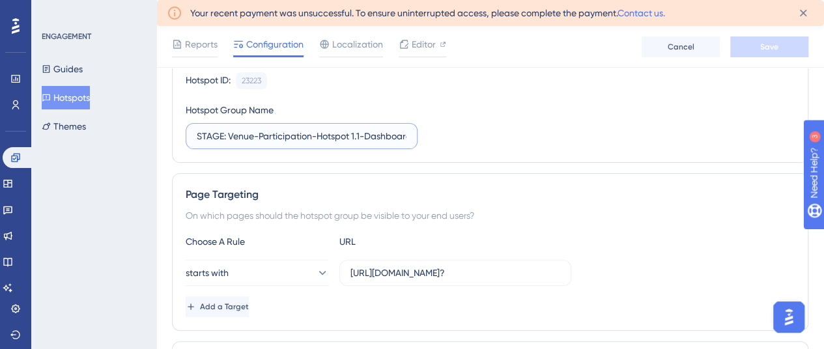
click at [338, 135] on input "STAGE: Venue-Participation-Hotspot 1.1-Dashboard Unique URL" at bounding box center [302, 136] width 210 height 14
click at [80, 65] on button "Guides" at bounding box center [62, 68] width 41 height 23
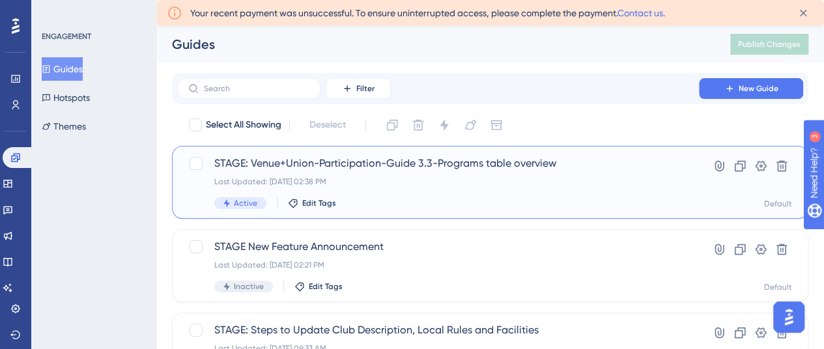
click at [457, 160] on span "STAGE: Venue+Union-Participation-Guide 3.3-Programs table overview" at bounding box center [438, 164] width 448 height 16
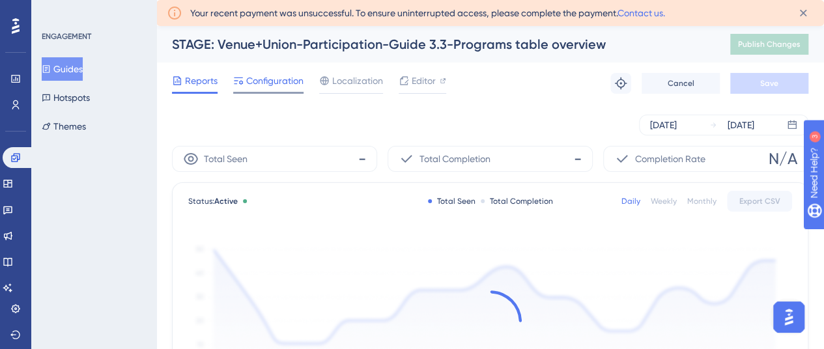
click at [283, 81] on span "Configuration" at bounding box center [274, 81] width 57 height 16
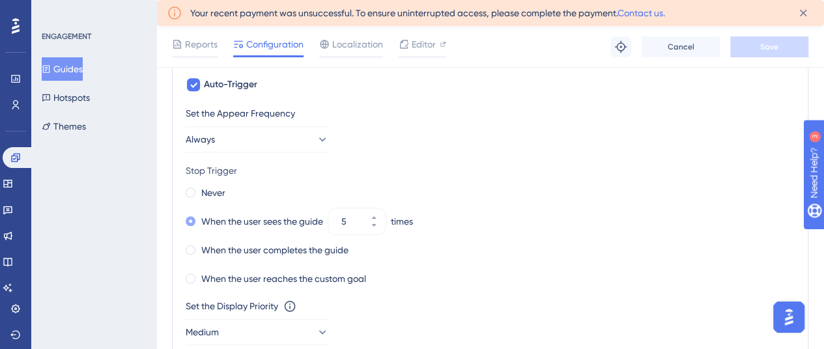
scroll to position [652, 0]
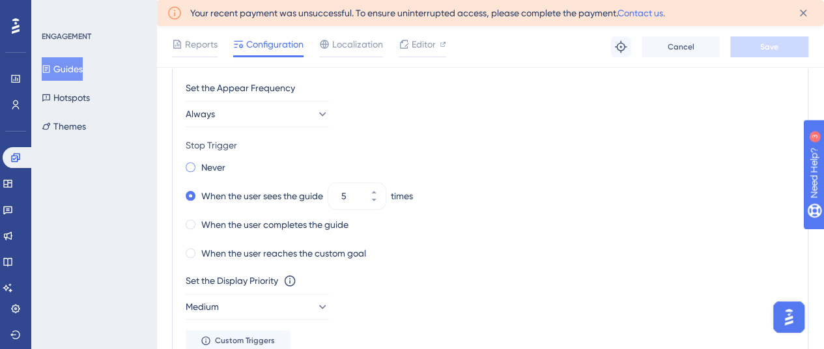
click at [193, 164] on span at bounding box center [191, 167] width 10 height 10
click at [199, 164] on input "radio" at bounding box center [199, 164] width 0 height 0
click at [777, 51] on span "Save" at bounding box center [770, 47] width 18 height 10
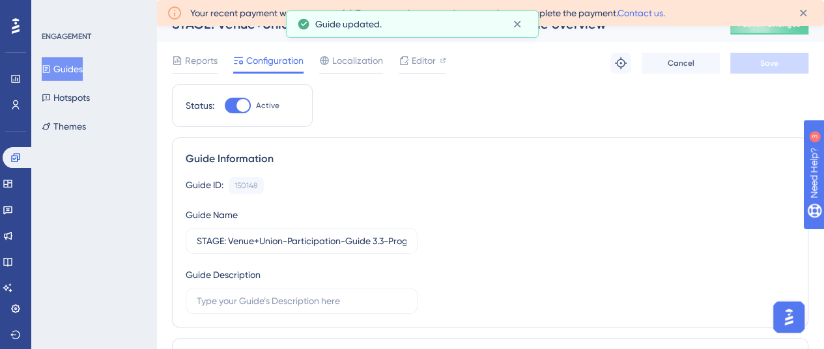
scroll to position [0, 0]
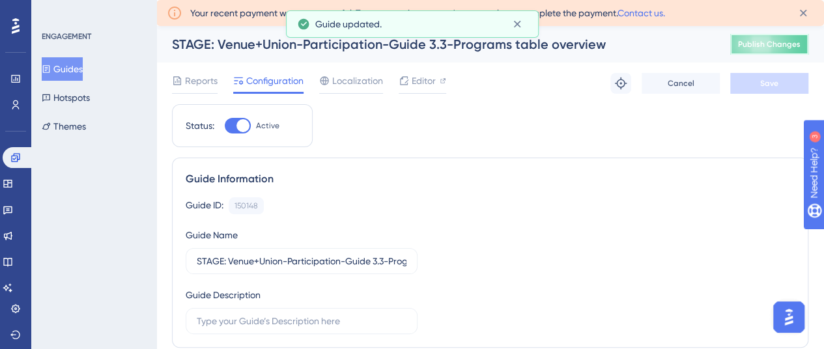
click at [770, 48] on span "Publish Changes" at bounding box center [769, 44] width 63 height 10
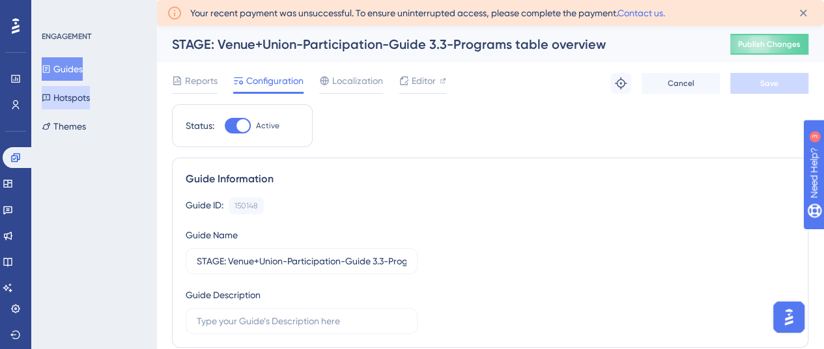
click at [72, 92] on button "Hotspots" at bounding box center [66, 97] width 48 height 23
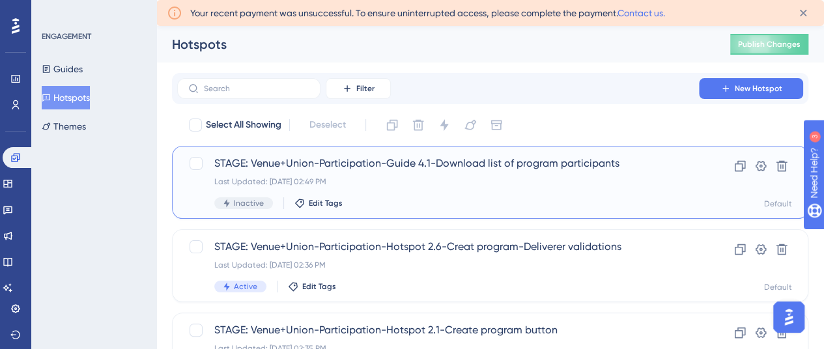
click at [394, 161] on span "STAGE: Venue+Union-Participation-Guide 4.1-Download list of program participants" at bounding box center [438, 164] width 448 height 16
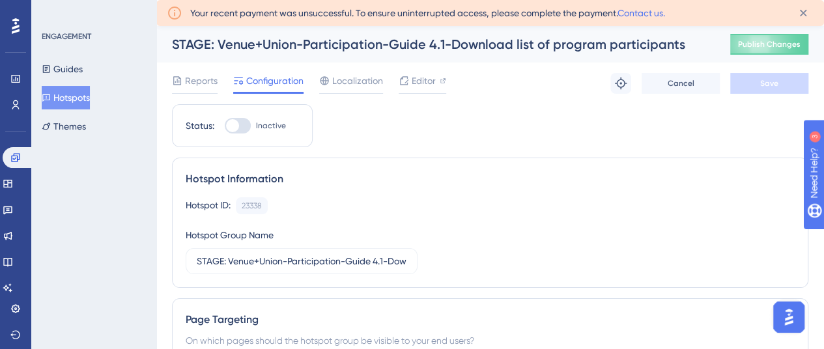
click at [240, 126] on div at bounding box center [238, 126] width 26 height 16
click at [225, 126] on input "Inactive" at bounding box center [224, 126] width 1 height 1
checkbox input "true"
click at [758, 78] on button "Save" at bounding box center [770, 83] width 78 height 21
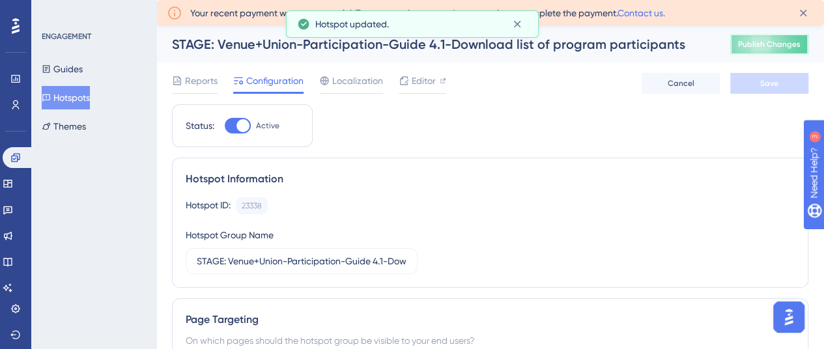
click at [781, 44] on span "Publish Changes" at bounding box center [769, 44] width 63 height 10
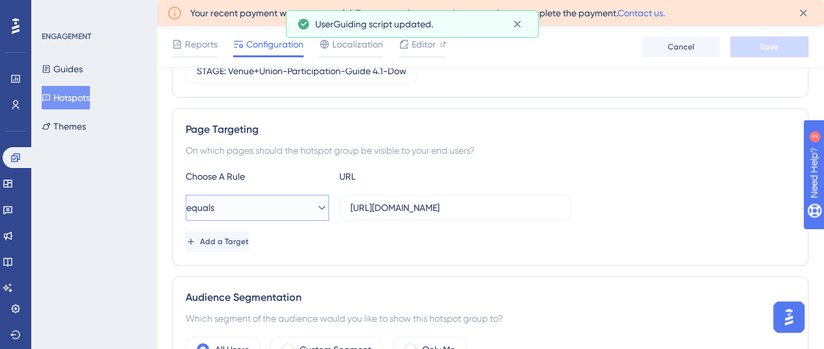
click at [273, 211] on button "equals" at bounding box center [257, 208] width 143 height 26
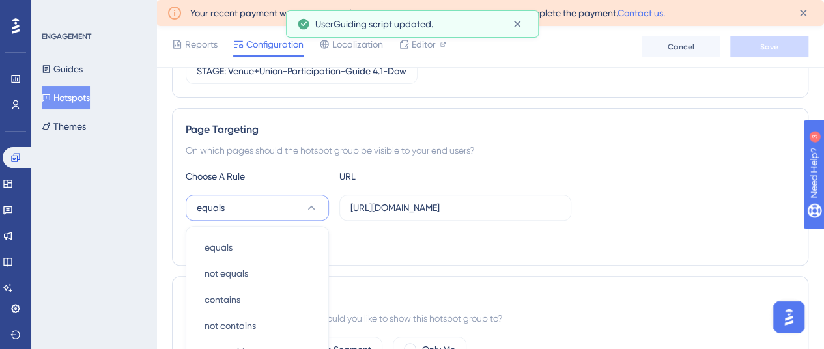
scroll to position [345, 0]
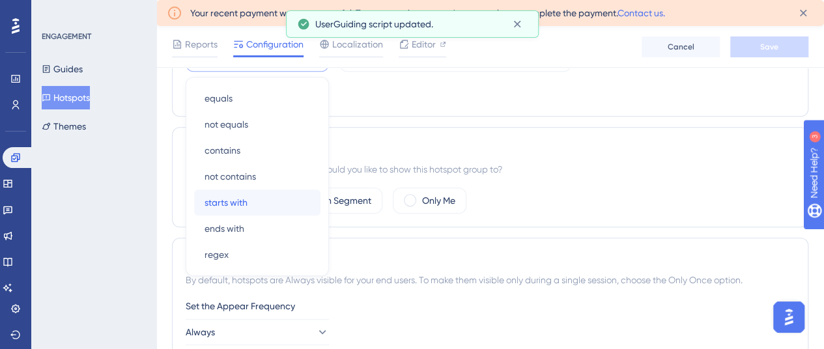
click at [246, 204] on span "starts with" at bounding box center [226, 203] width 43 height 16
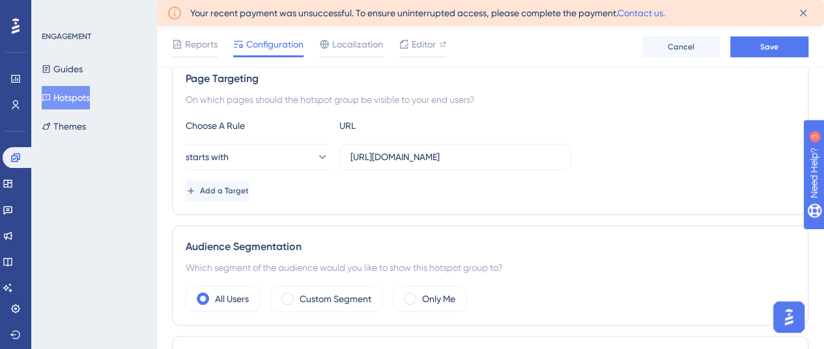
scroll to position [214, 0]
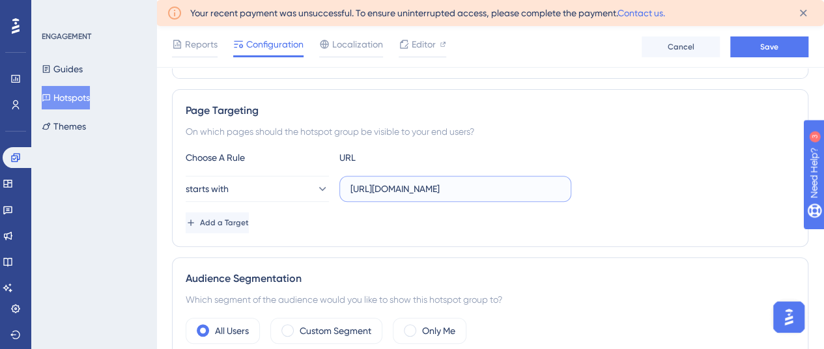
click at [405, 184] on input "[URL][DOMAIN_NAME]" at bounding box center [456, 189] width 210 height 14
paste input "text"
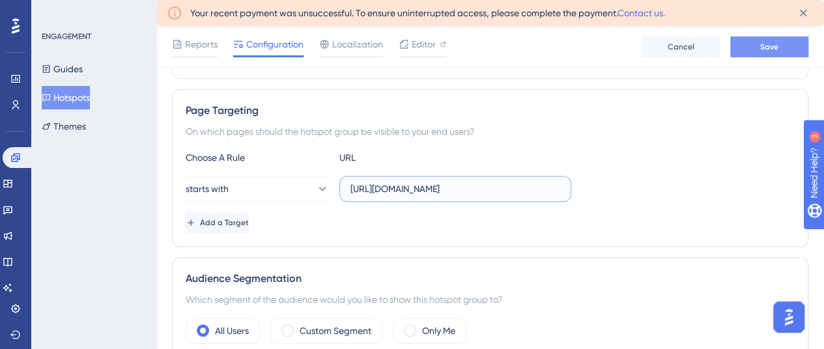
type input "[URL][DOMAIN_NAME]"
click at [789, 48] on button "Save" at bounding box center [770, 46] width 78 height 21
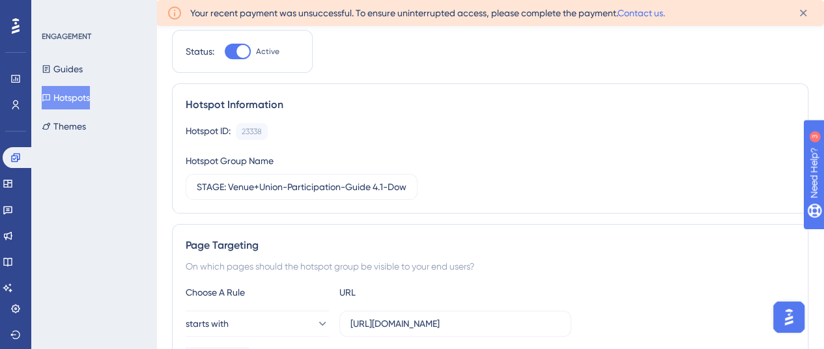
scroll to position [0, 0]
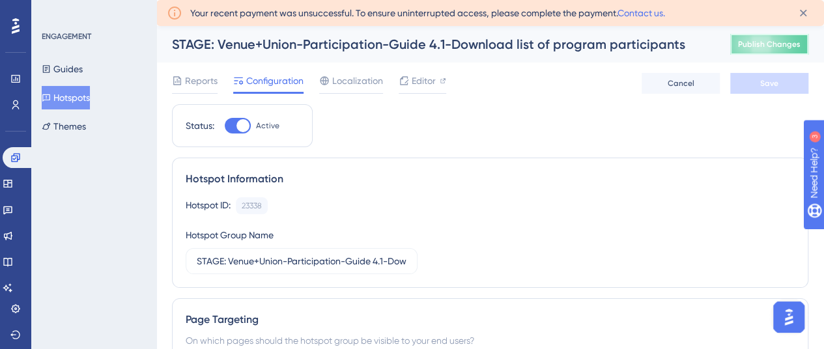
click at [773, 42] on span "Publish Changes" at bounding box center [769, 44] width 63 height 10
click at [794, 46] on span "Publish Changes" at bounding box center [769, 44] width 63 height 10
click at [757, 42] on span "Publish Changes" at bounding box center [769, 44] width 63 height 10
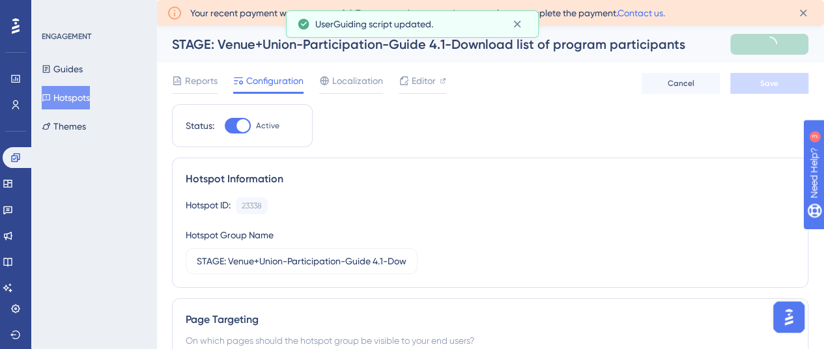
click at [85, 100] on button "Hotspots" at bounding box center [66, 97] width 48 height 23
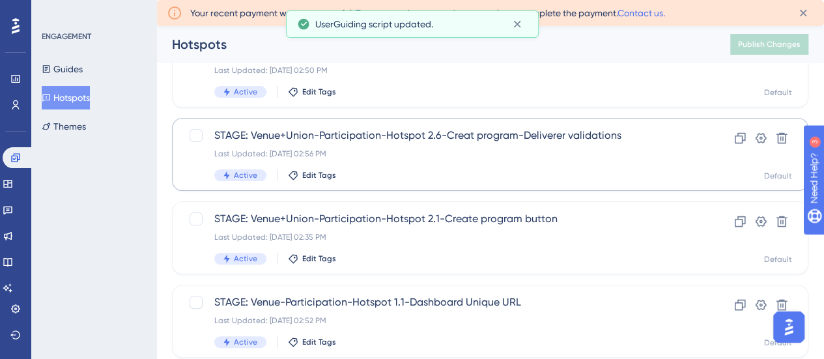
scroll to position [65, 0]
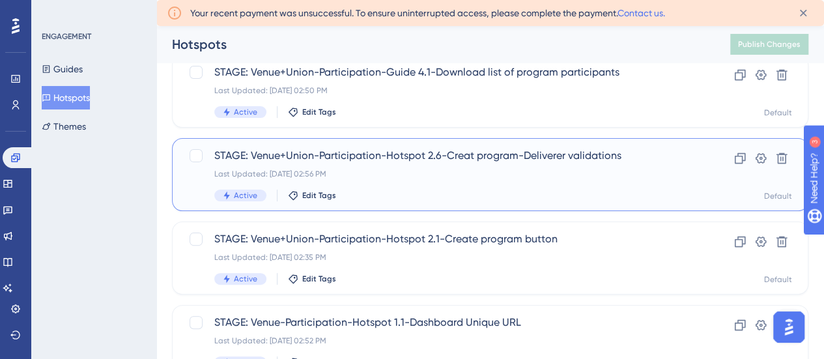
click at [502, 160] on span "STAGE: Venue+Union-Participation-Hotspot 2.6-Creat program-Deliverer validations" at bounding box center [438, 156] width 448 height 16
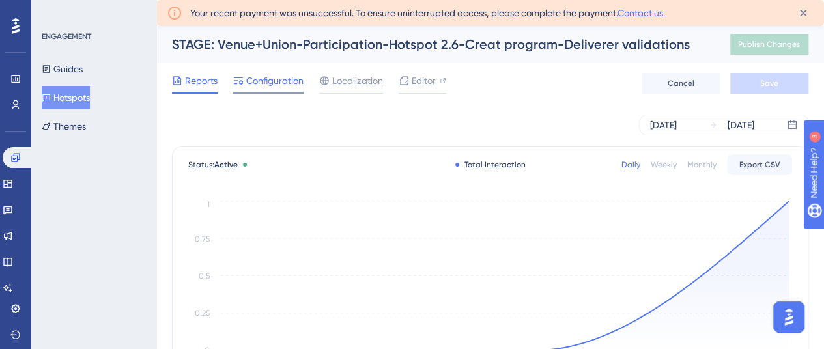
click at [272, 85] on span "Configuration" at bounding box center [274, 81] width 57 height 16
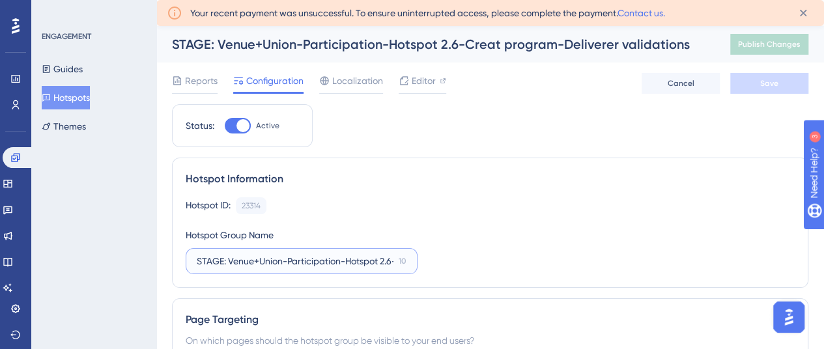
click at [338, 257] on input "STAGE: Venue+Union-Participation-Hotspot 2.6-Creat program-Deliverer validations" at bounding box center [295, 261] width 197 height 14
type input "STAGE: Venue+Union-Participation-Hotspot 2.6-Create program-Deliverer validatio…"
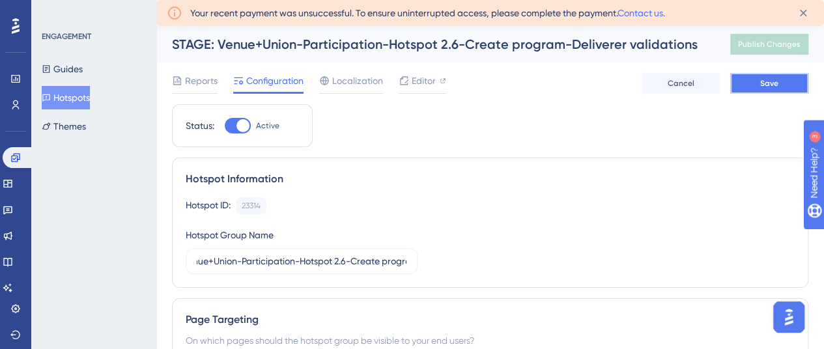
click at [770, 83] on span "Save" at bounding box center [770, 83] width 18 height 10
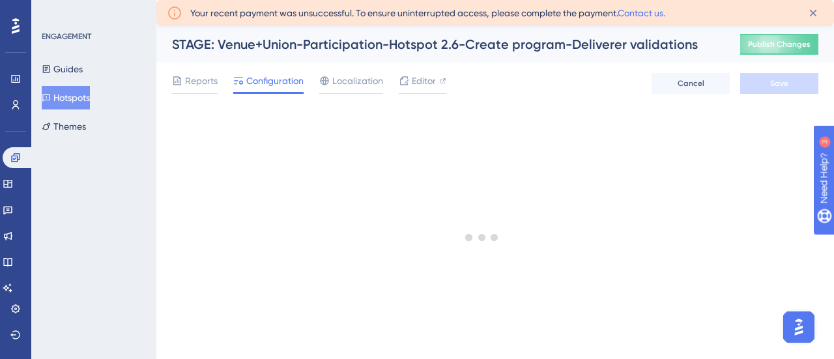
click at [78, 96] on button "Hotspots" at bounding box center [66, 97] width 48 height 23
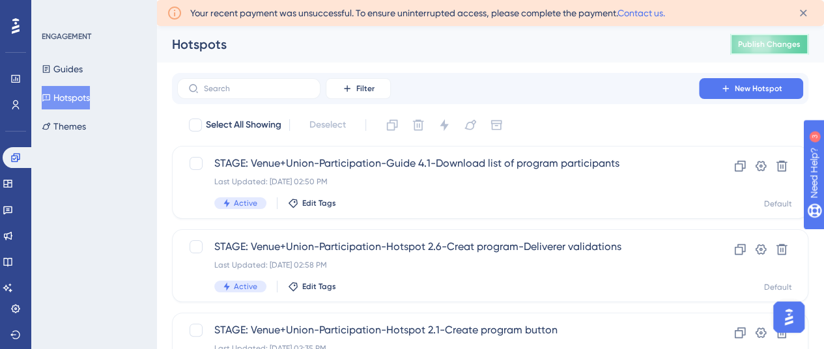
click at [789, 46] on span "Publish Changes" at bounding box center [769, 44] width 63 height 10
click at [64, 61] on button "Guides" at bounding box center [62, 68] width 41 height 23
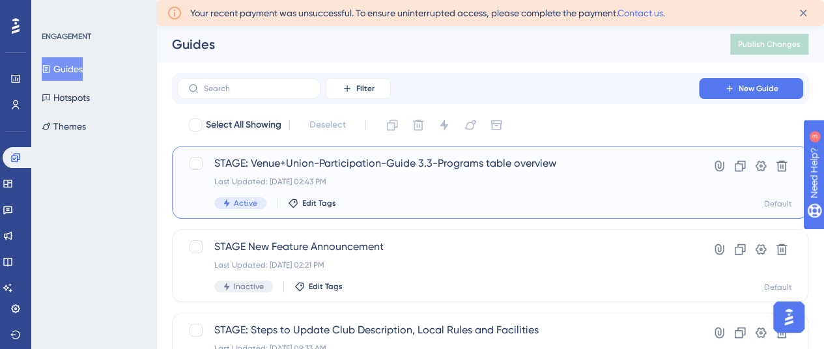
click at [482, 164] on span "STAGE: Venue+Union-Participation-Guide 3.3-Programs table overview" at bounding box center [438, 164] width 448 height 16
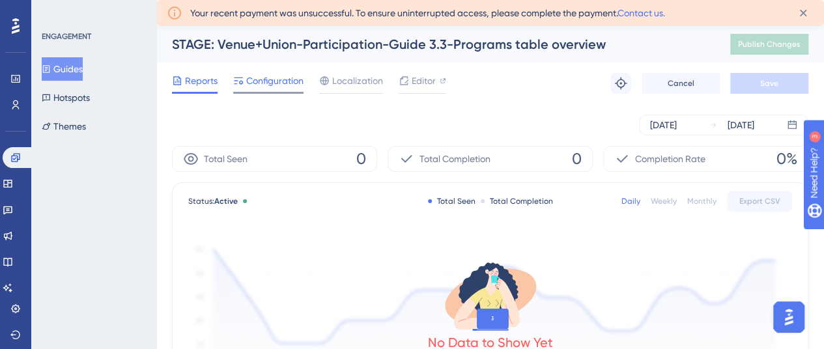
click at [259, 83] on span "Configuration" at bounding box center [274, 81] width 57 height 16
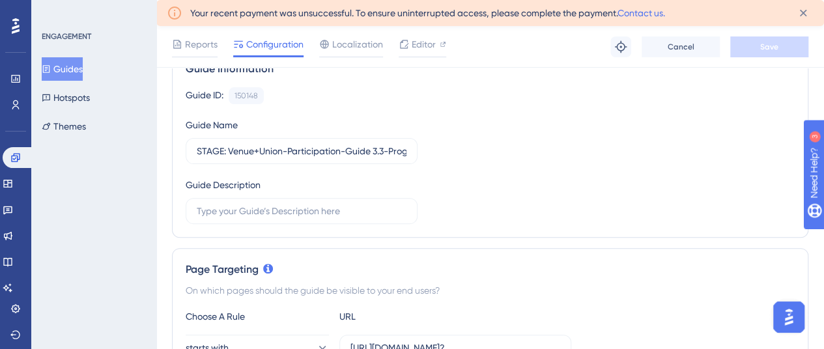
scroll to position [196, 0]
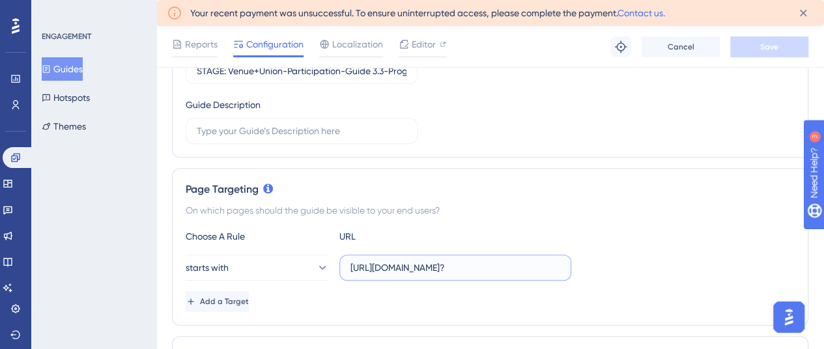
click at [417, 267] on input "[URL][DOMAIN_NAME]?" at bounding box center [456, 268] width 210 height 14
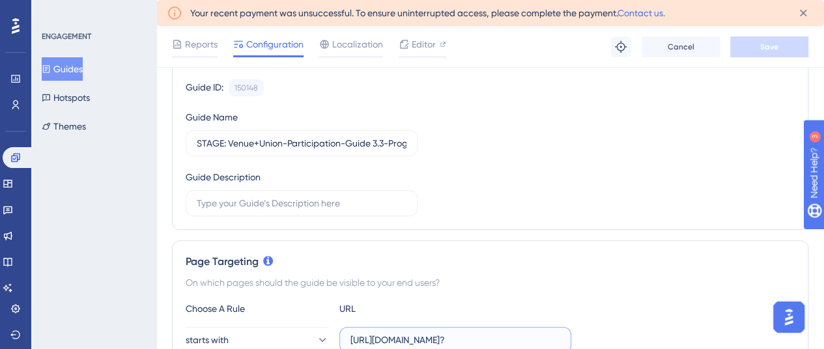
scroll to position [0, 0]
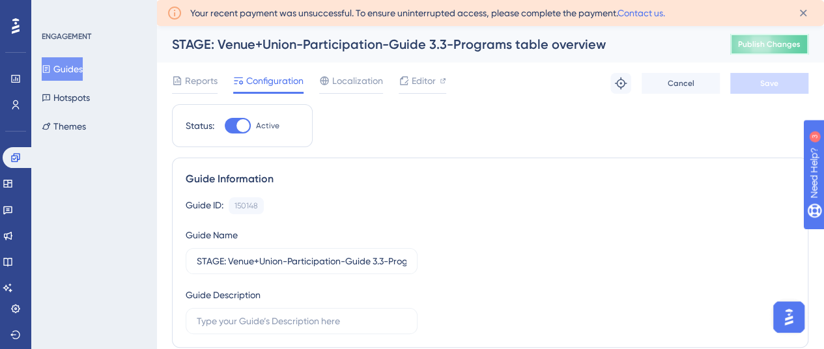
click at [792, 40] on span "Publish Changes" at bounding box center [769, 44] width 63 height 10
click at [769, 42] on span "Publish Changes" at bounding box center [769, 44] width 63 height 10
click at [78, 95] on button "Hotspots" at bounding box center [66, 97] width 48 height 23
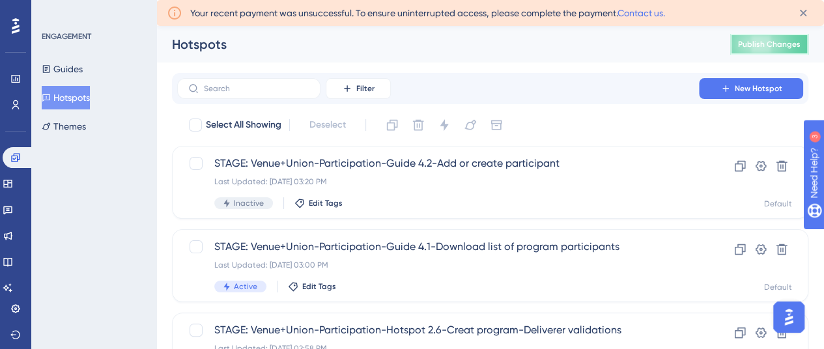
click at [764, 39] on span "Publish Changes" at bounding box center [769, 44] width 63 height 10
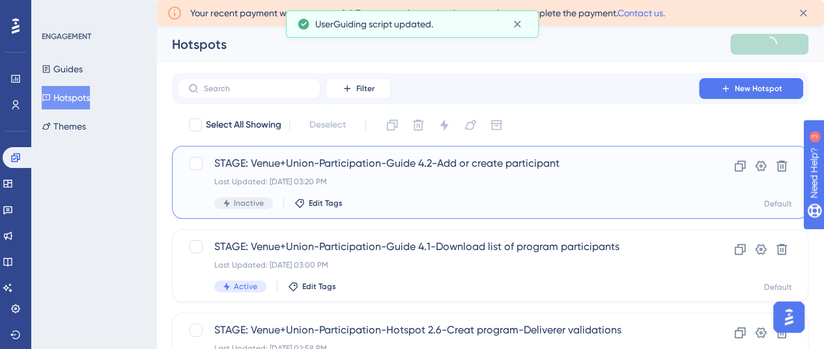
click at [364, 160] on span "STAGE: Venue+Union-Participation-Guide 4.2-Add or create participant" at bounding box center [438, 164] width 448 height 16
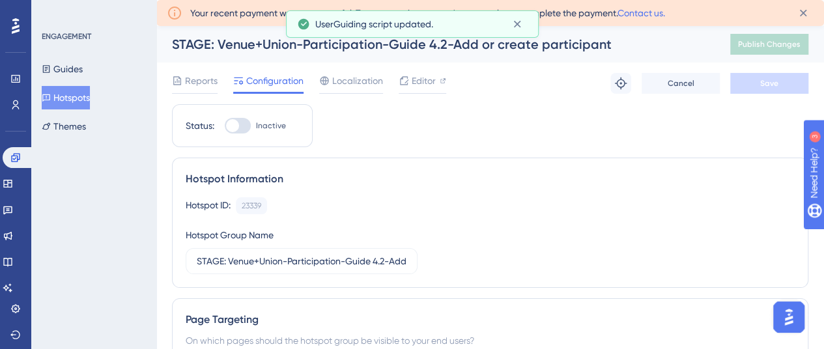
click at [236, 131] on div at bounding box center [232, 125] width 13 height 13
click at [225, 126] on input "Inactive" at bounding box center [224, 126] width 1 height 1
checkbox input "true"
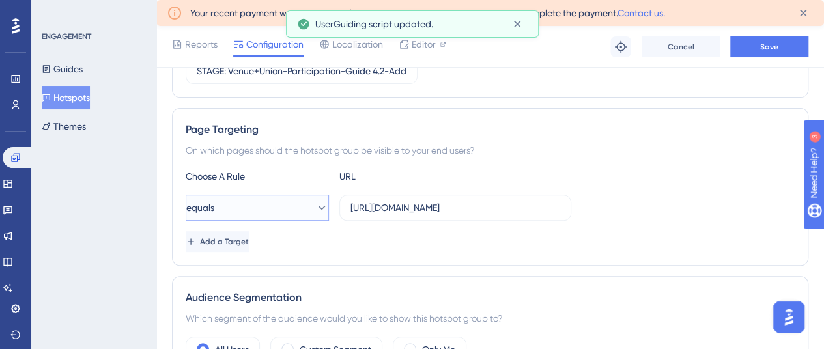
click at [254, 204] on button "equals" at bounding box center [257, 208] width 143 height 26
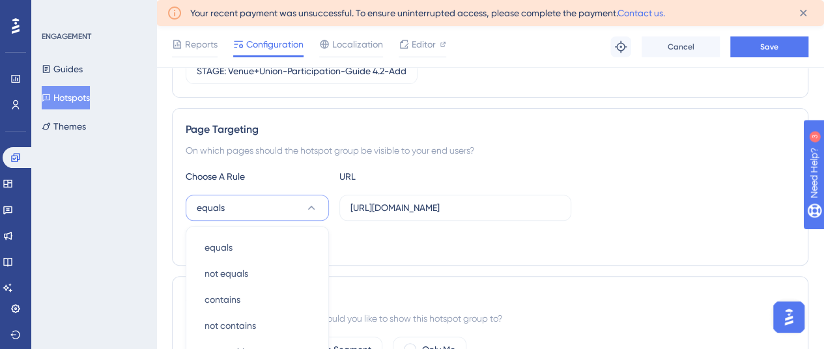
scroll to position [345, 0]
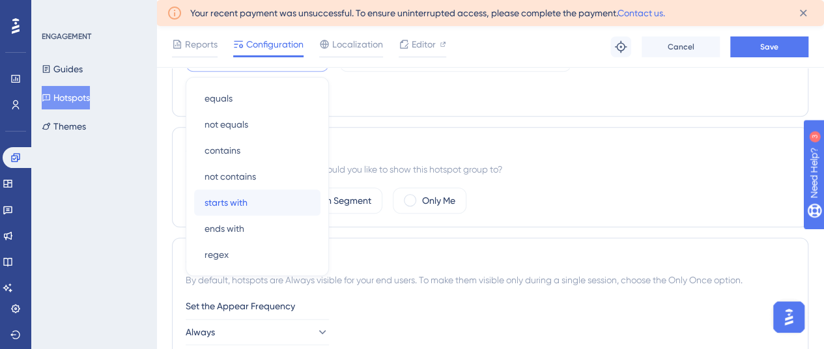
click at [254, 203] on div "starts with starts with" at bounding box center [258, 203] width 106 height 26
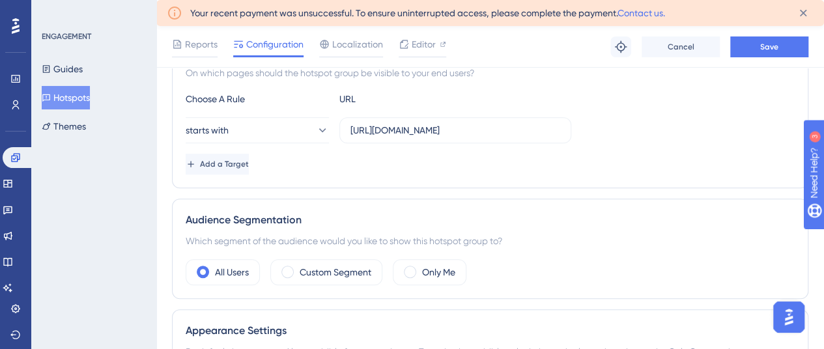
scroll to position [214, 0]
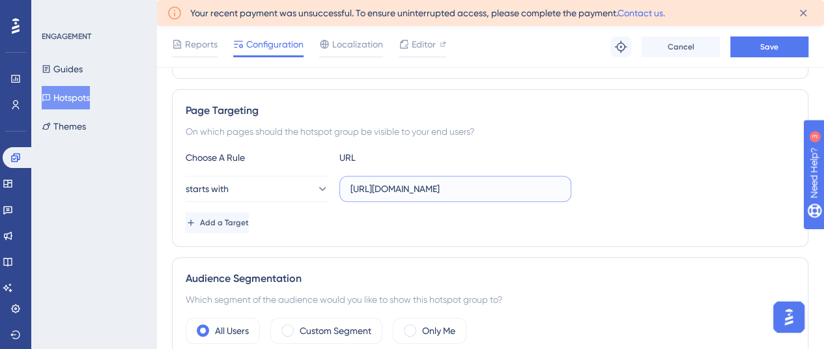
click at [408, 183] on input "[URL][DOMAIN_NAME]" at bounding box center [456, 189] width 210 height 14
click at [408, 184] on input "[URL][DOMAIN_NAME]" at bounding box center [456, 189] width 210 height 14
click at [407, 184] on input "[URL][DOMAIN_NAME]" at bounding box center [456, 189] width 210 height 14
paste input "text"
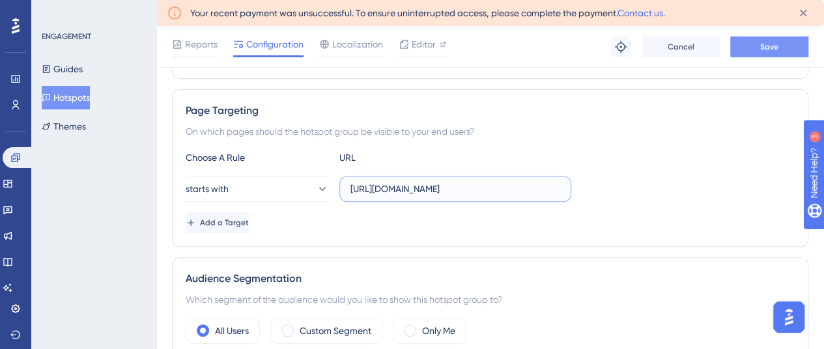
type input "[URL][DOMAIN_NAME]"
click at [779, 42] on button "Save" at bounding box center [770, 46] width 78 height 21
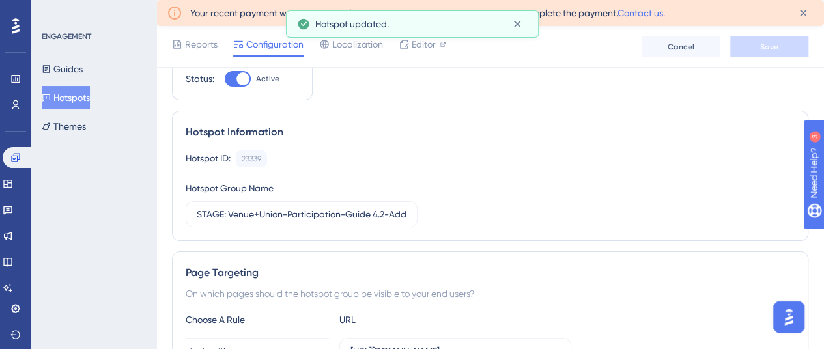
scroll to position [0, 0]
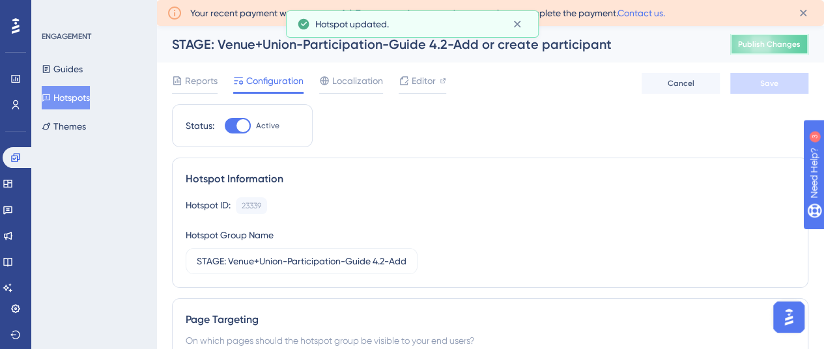
click at [766, 42] on span "Publish Changes" at bounding box center [769, 44] width 63 height 10
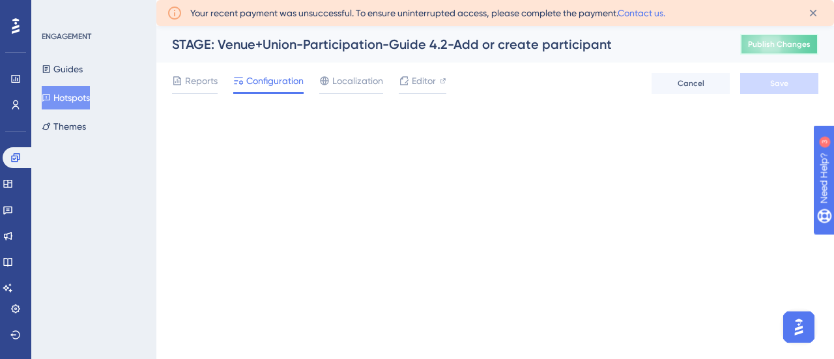
click at [766, 44] on span "Publish Changes" at bounding box center [779, 44] width 63 height 10
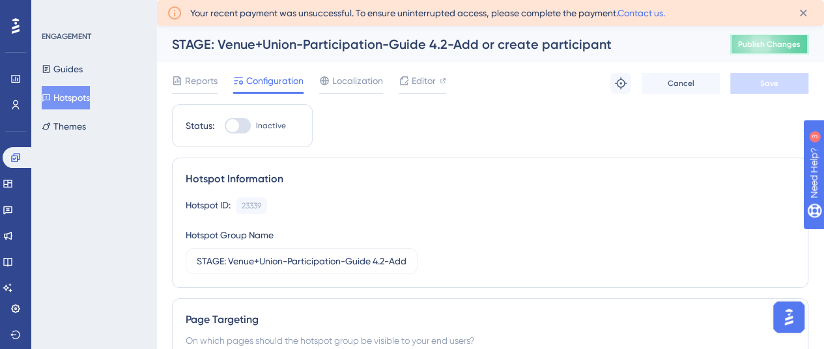
click at [772, 49] on span "Publish Changes" at bounding box center [769, 44] width 63 height 10
click at [78, 72] on button "Guides" at bounding box center [62, 68] width 41 height 23
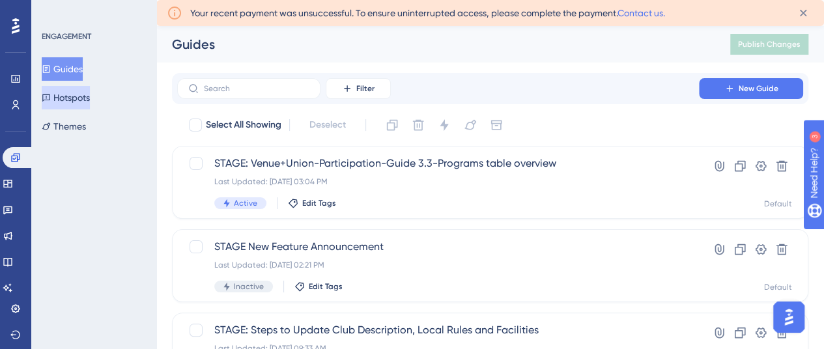
click at [85, 100] on button "Hotspots" at bounding box center [66, 97] width 48 height 23
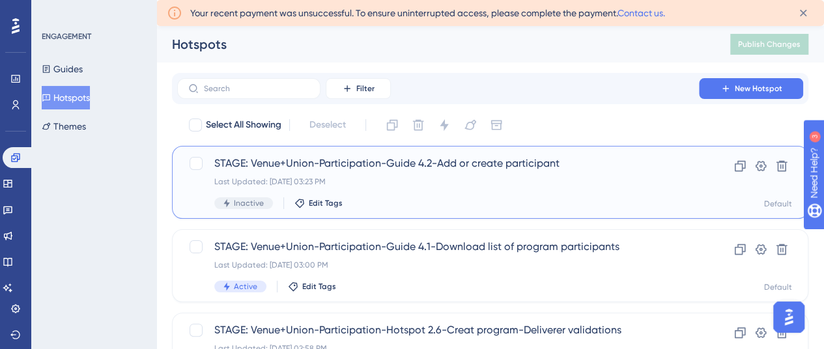
click at [432, 166] on span "STAGE: Venue+Union-Participation-Guide 4.2-Add or create participant" at bounding box center [438, 164] width 448 height 16
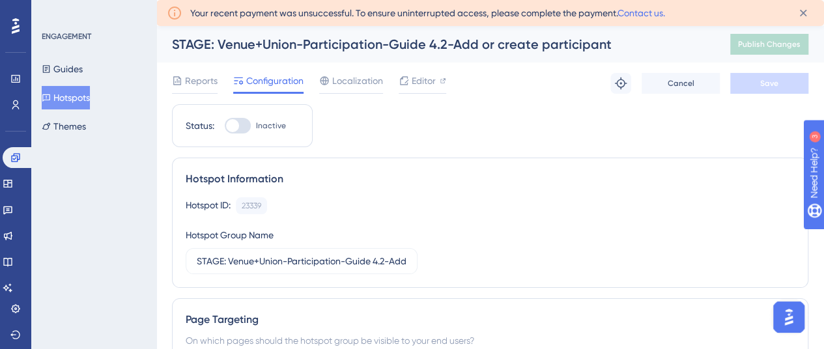
click at [239, 128] on div at bounding box center [232, 125] width 13 height 13
click at [225, 126] on input "Inactive" at bounding box center [224, 126] width 1 height 1
checkbox input "true"
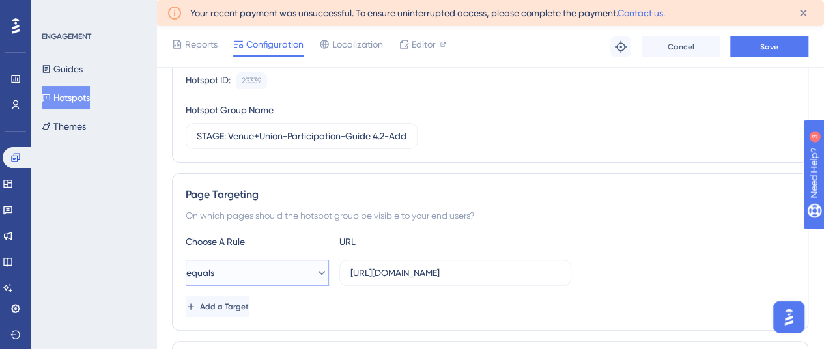
click at [269, 278] on button "equals" at bounding box center [257, 273] width 143 height 26
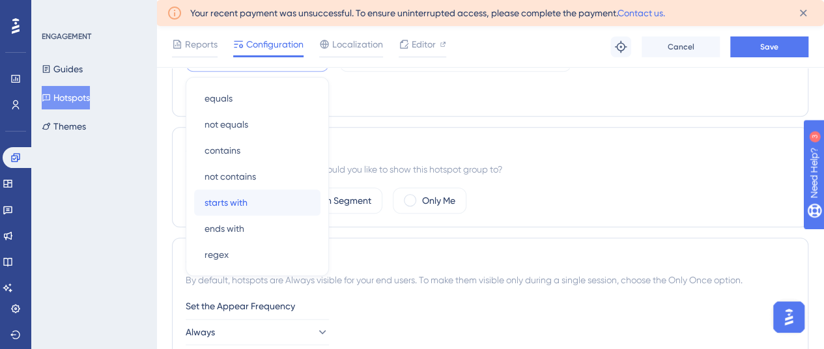
click at [237, 195] on span "starts with" at bounding box center [226, 203] width 43 height 16
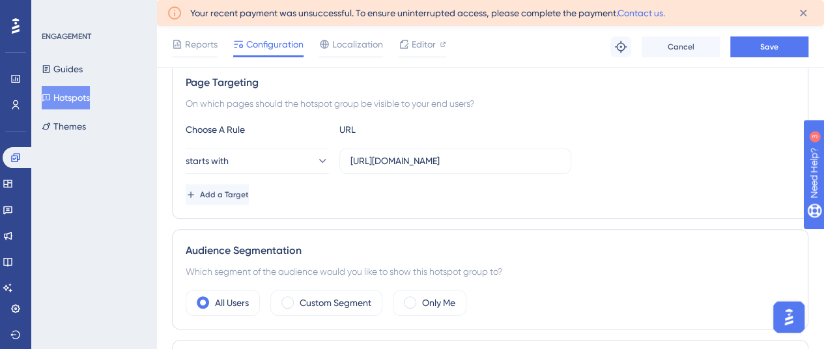
scroll to position [214, 0]
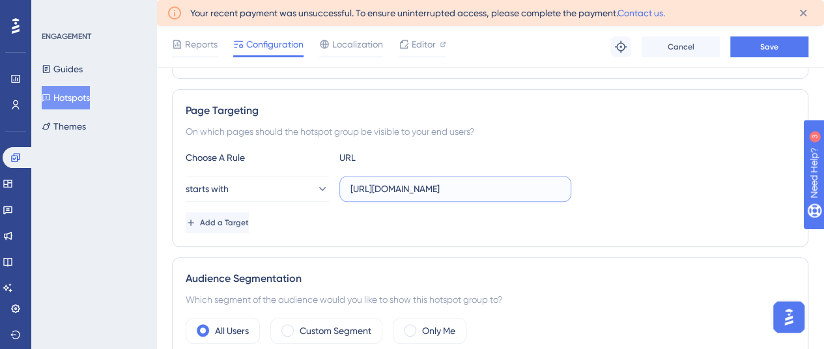
click at [435, 189] on input "[URL][DOMAIN_NAME]" at bounding box center [456, 189] width 210 height 14
click at [434, 190] on input "[URL][DOMAIN_NAME]" at bounding box center [456, 189] width 210 height 14
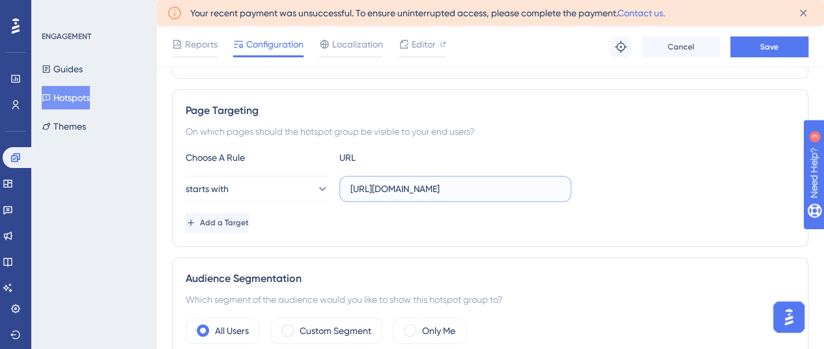
paste input "text"
type input "[URL][DOMAIN_NAME]"
click at [764, 42] on span "Save" at bounding box center [770, 47] width 18 height 10
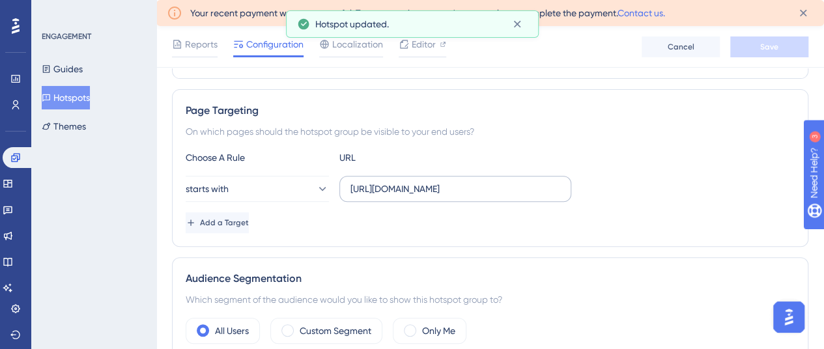
scroll to position [0, 0]
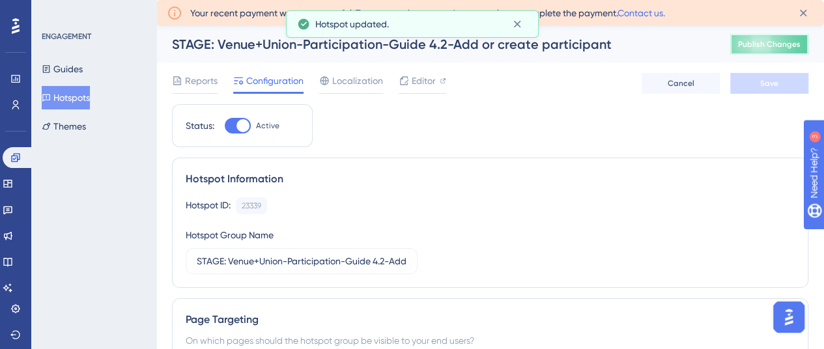
click at [761, 43] on button "Publish Changes" at bounding box center [770, 44] width 78 height 21
click at [83, 104] on button "Hotspots" at bounding box center [66, 97] width 48 height 23
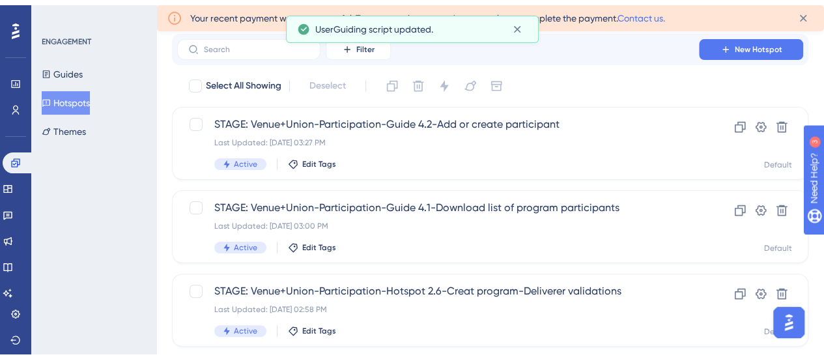
scroll to position [65, 0]
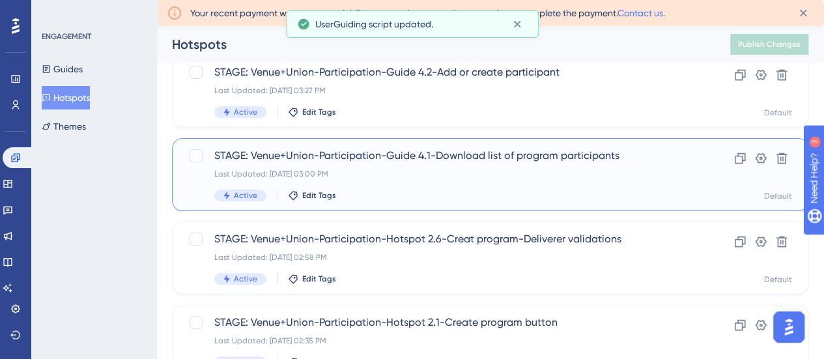
click at [470, 161] on span "STAGE: Venue+Union-Participation-Guide 4.1-Download list of program participants" at bounding box center [438, 156] width 448 height 16
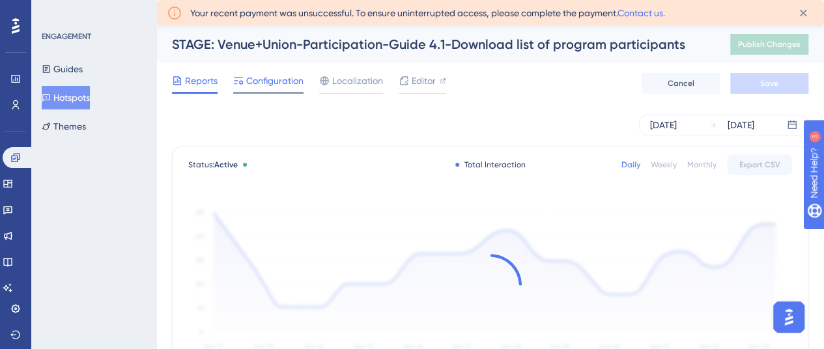
click at [270, 80] on span "Configuration" at bounding box center [274, 81] width 57 height 16
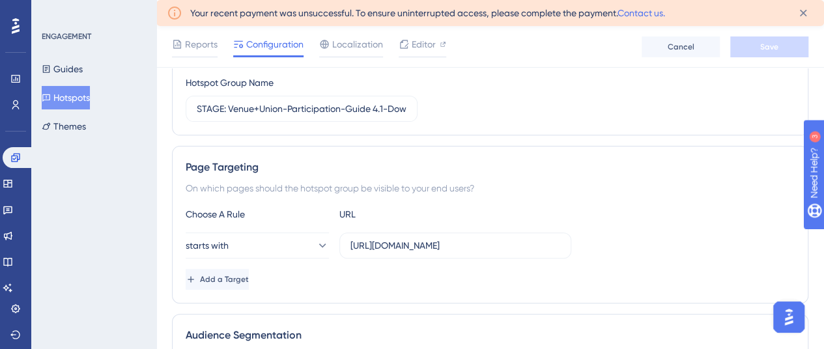
scroll to position [196, 0]
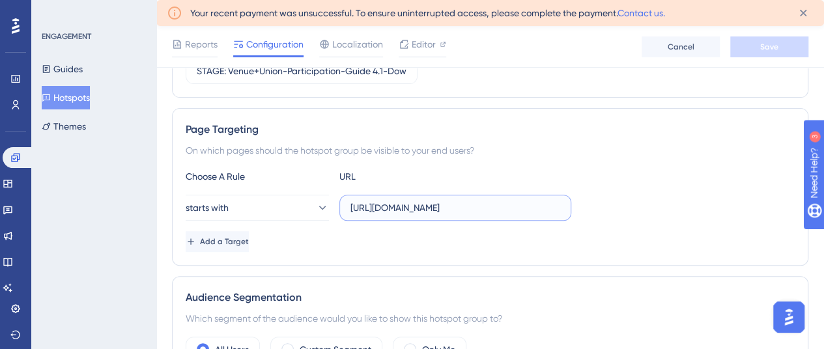
click at [437, 211] on input "[URL][DOMAIN_NAME]" at bounding box center [456, 208] width 210 height 14
click at [72, 76] on button "Guides" at bounding box center [62, 68] width 41 height 23
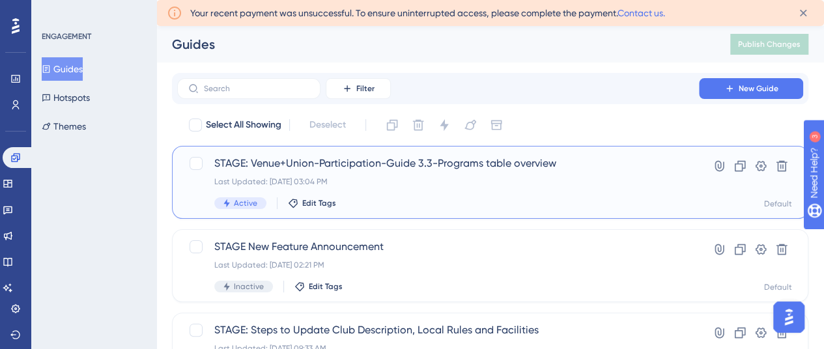
click at [484, 169] on span "STAGE: Venue+Union-Participation-Guide 3.3-Programs table overview" at bounding box center [438, 164] width 448 height 16
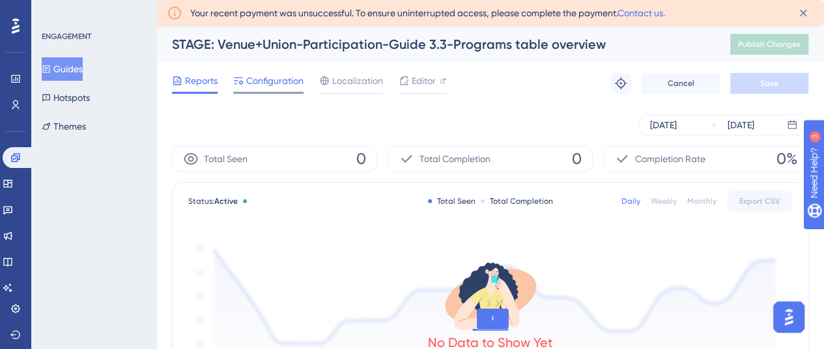
click at [255, 78] on span "Configuration" at bounding box center [274, 81] width 57 height 16
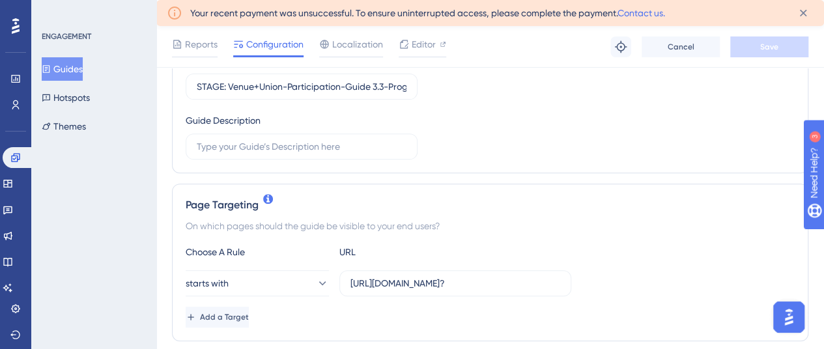
scroll to position [196, 0]
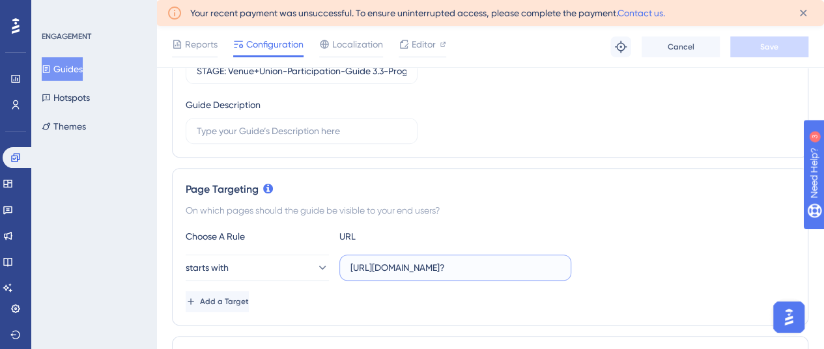
click at [392, 265] on input "[URL][DOMAIN_NAME]?" at bounding box center [456, 268] width 210 height 14
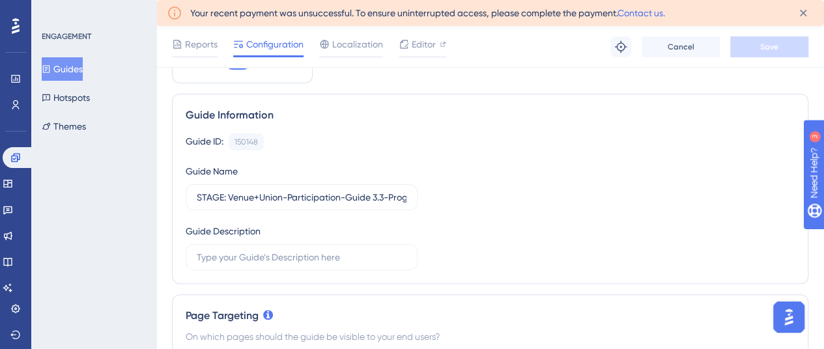
scroll to position [0, 0]
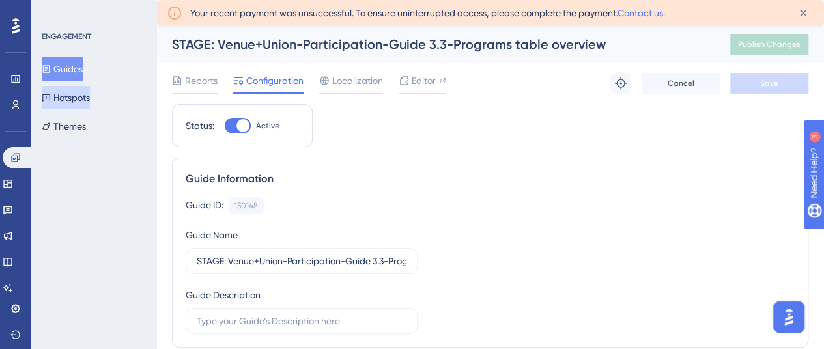
click at [74, 95] on button "Hotspots" at bounding box center [66, 97] width 48 height 23
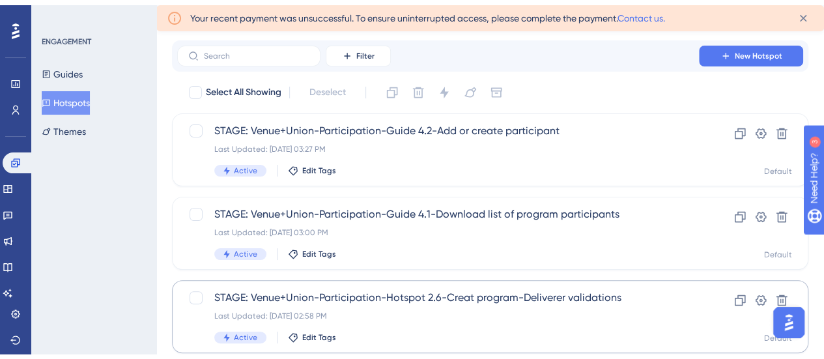
scroll to position [65, 0]
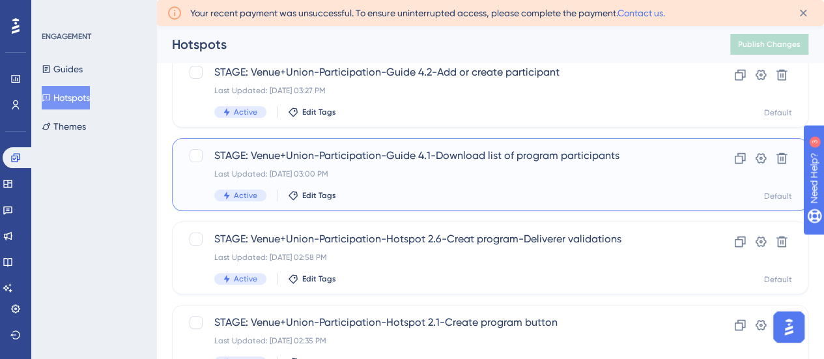
click at [444, 157] on span "STAGE: Venue+Union-Participation-Guide 4.1-Download list of program participants" at bounding box center [438, 156] width 448 height 16
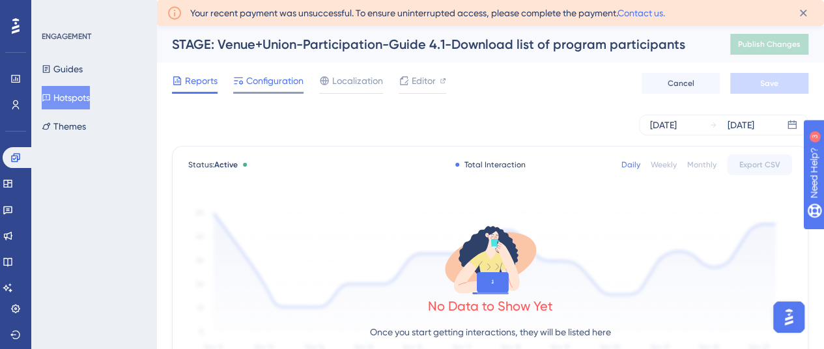
click at [272, 80] on span "Configuration" at bounding box center [274, 81] width 57 height 16
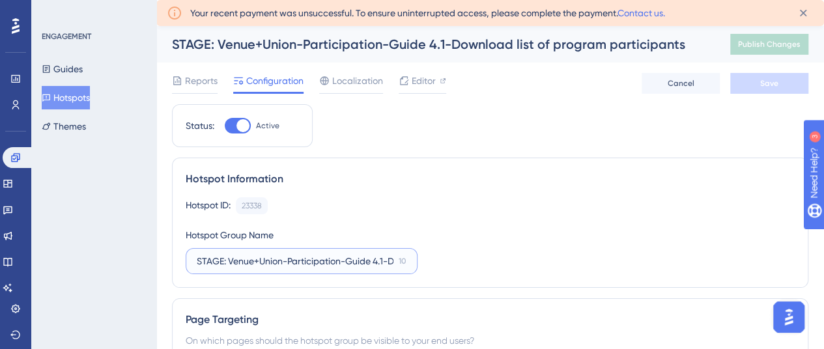
click at [349, 265] on input "STAGE: Venue+Union-Participation-Guide 4.1-Download list of program participants" at bounding box center [295, 261] width 197 height 14
click at [372, 260] on input "STAGE: Venue+Union-Participation-Guide 4.1-Download list of program participants" at bounding box center [295, 261] width 197 height 14
type input "STAGE: Venue+Union-Participation-Hotspot 4.1-Download list of program participa…"
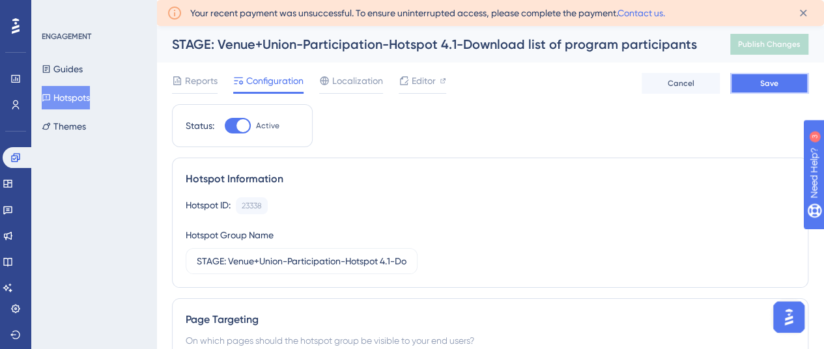
click at [787, 85] on button "Save" at bounding box center [770, 83] width 78 height 21
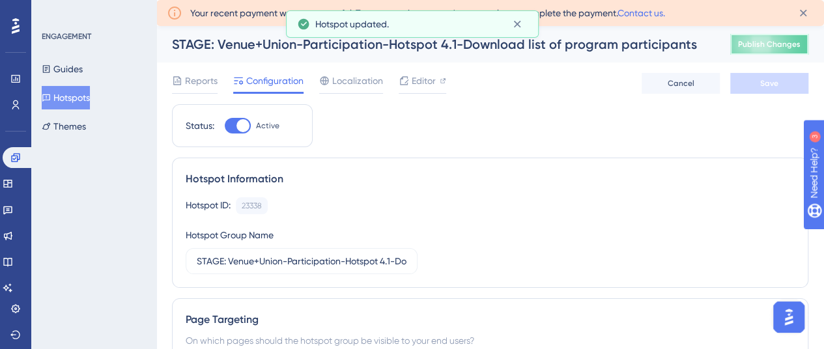
click at [782, 40] on span "Publish Changes" at bounding box center [769, 44] width 63 height 10
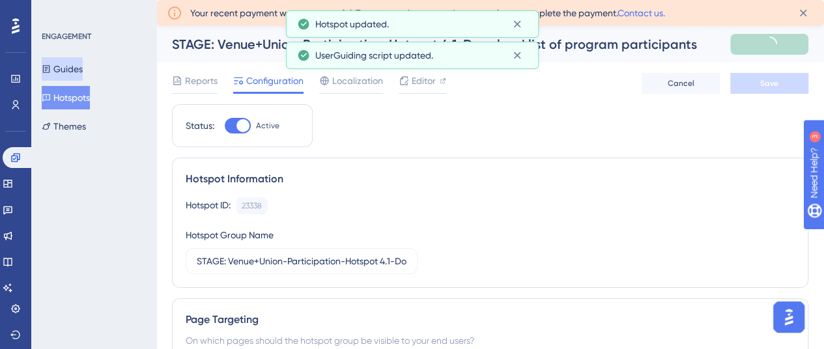
click at [79, 75] on button "Guides" at bounding box center [62, 68] width 41 height 23
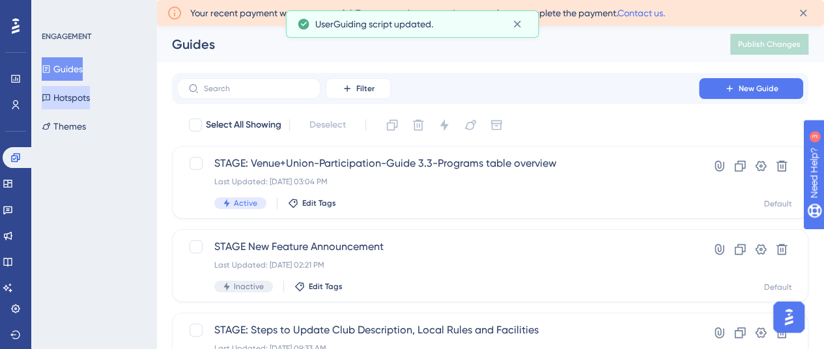
click at [76, 93] on button "Hotspots" at bounding box center [66, 97] width 48 height 23
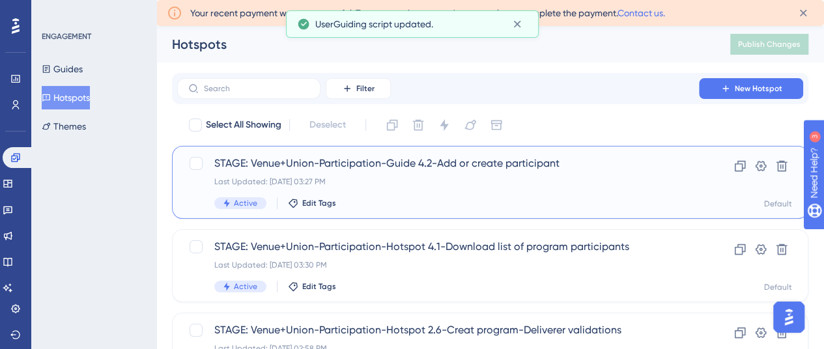
click at [439, 161] on span "STAGE: Venue+Union-Participation-Guide 4.2-Add or create participant" at bounding box center [438, 164] width 448 height 16
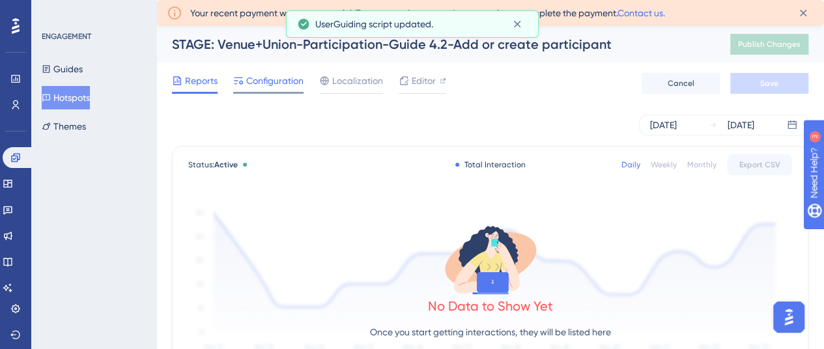
click at [273, 81] on span "Configuration" at bounding box center [274, 81] width 57 height 16
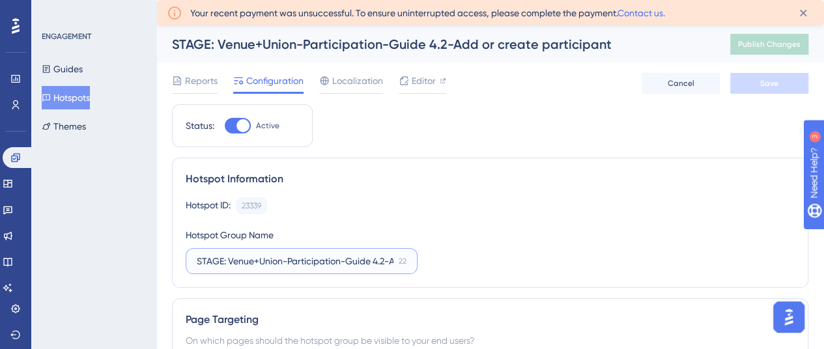
click at [373, 262] on input "STAGE: Venue+Union-Participation-Guide 4.2-Add or create participant" at bounding box center [295, 261] width 197 height 14
type input "STAGE: Venue+Union-Participation-Hotspot 4.2-Add or create participant"
click at [764, 89] on button "Save" at bounding box center [770, 83] width 78 height 21
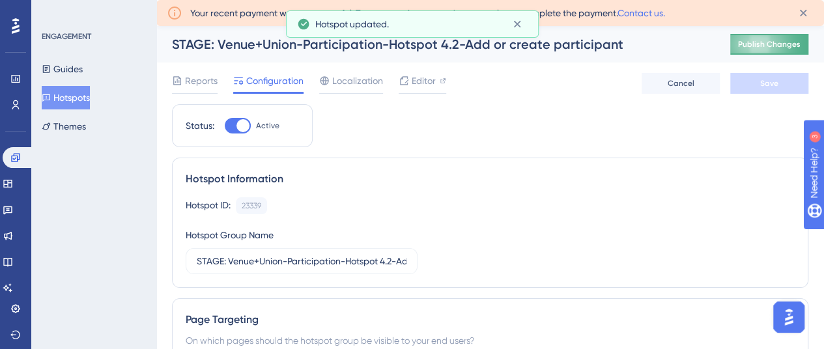
click at [786, 36] on button "Publish Changes" at bounding box center [770, 44] width 78 height 21
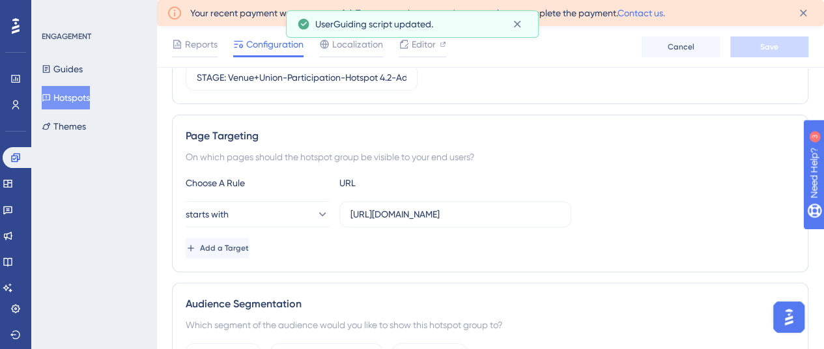
scroll to position [196, 0]
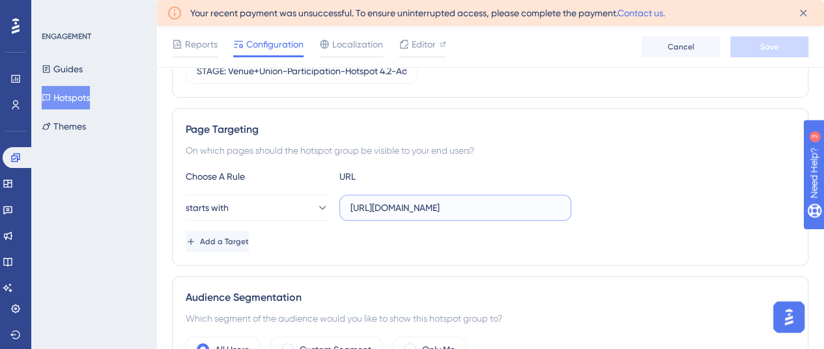
click at [415, 203] on input "[URL][DOMAIN_NAME]" at bounding box center [456, 208] width 210 height 14
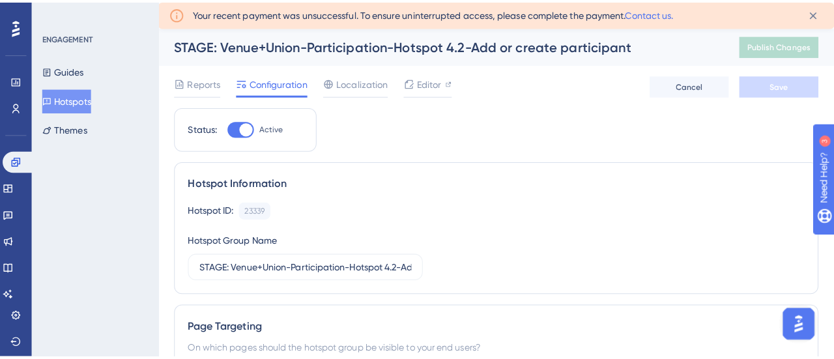
scroll to position [0, 0]
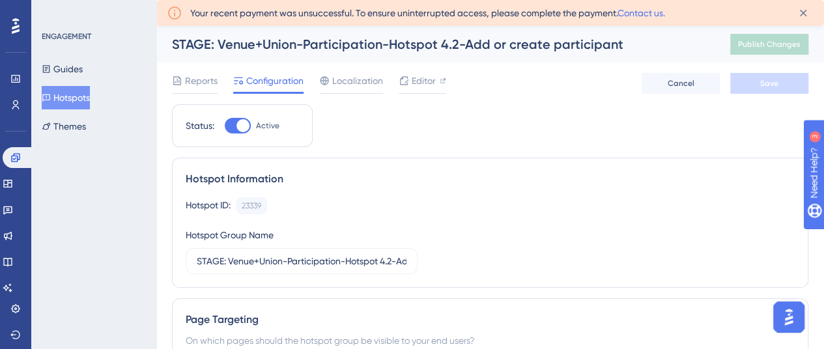
click at [72, 93] on button "Hotspots" at bounding box center [66, 97] width 48 height 23
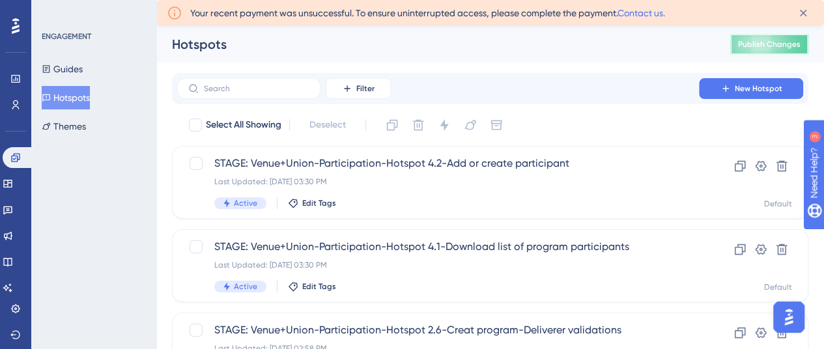
click at [761, 43] on span "Publish Changes" at bounding box center [769, 44] width 63 height 10
click at [768, 44] on span "Publish Changes" at bounding box center [769, 44] width 63 height 10
click at [83, 66] on button "Guides" at bounding box center [62, 68] width 41 height 23
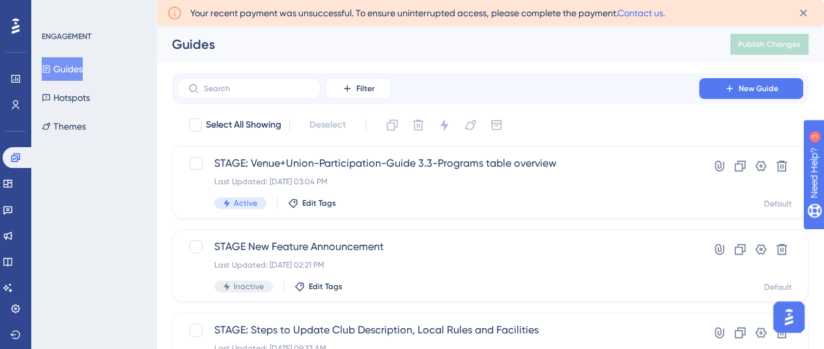
click at [62, 70] on button "Guides" at bounding box center [62, 68] width 41 height 23
click at [766, 40] on span "Publish Changes" at bounding box center [769, 44] width 63 height 10
click at [751, 42] on span "Publish Changes" at bounding box center [769, 44] width 63 height 10
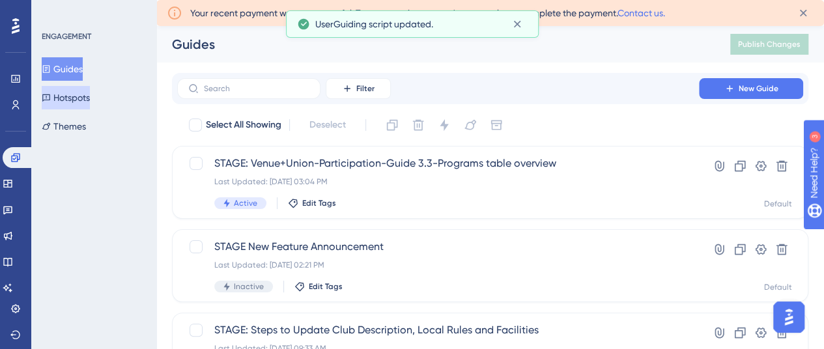
click at [80, 95] on button "Hotspots" at bounding box center [66, 97] width 48 height 23
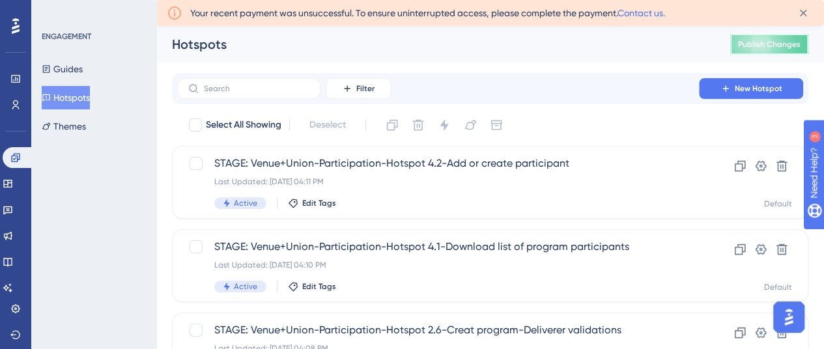
click at [770, 45] on span "Publish Changes" at bounding box center [769, 44] width 63 height 10
click at [74, 96] on button "Hotspots" at bounding box center [66, 97] width 48 height 23
click at [65, 68] on button "Guides" at bounding box center [62, 68] width 41 height 23
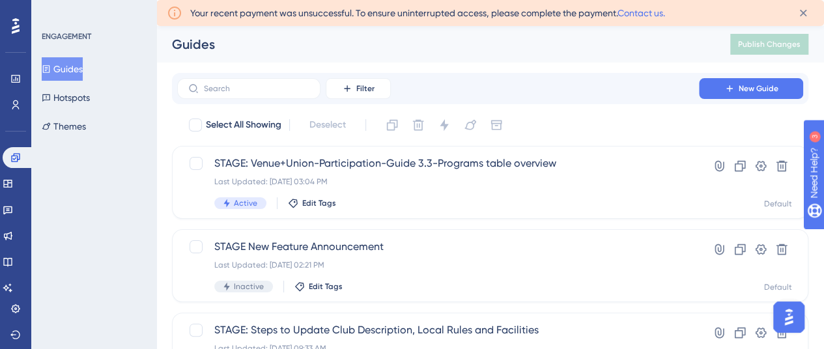
click at [70, 76] on button "Guides" at bounding box center [62, 68] width 41 height 23
click at [81, 96] on button "Hotspots" at bounding box center [66, 97] width 48 height 23
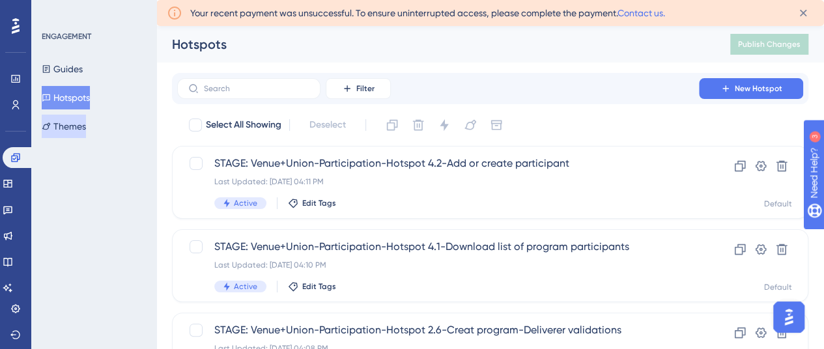
click at [74, 121] on button "Themes" at bounding box center [64, 126] width 44 height 23
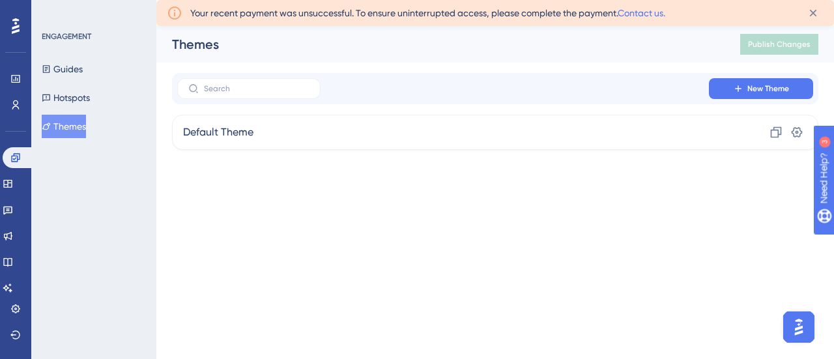
click at [12, 19] on icon at bounding box center [16, 26] width 8 height 17
click at [81, 83] on div "Guides Hotspots Themes" at bounding box center [95, 97] width 106 height 81
click at [78, 71] on button "Guides" at bounding box center [62, 68] width 41 height 23
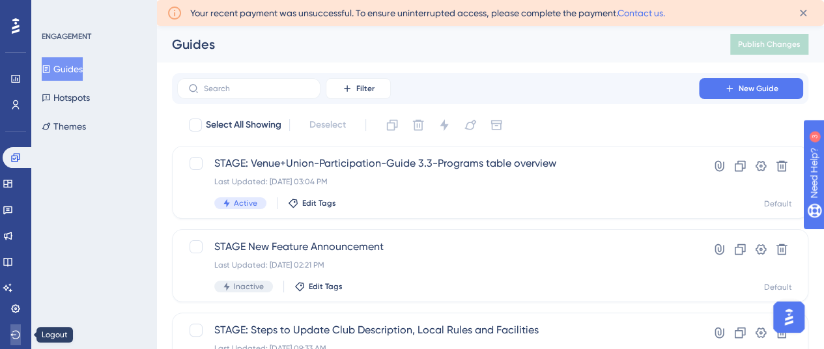
click at [10, 334] on button at bounding box center [15, 335] width 10 height 21
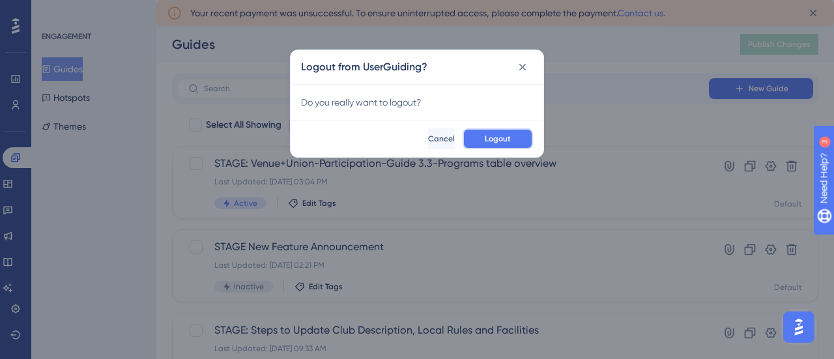
click at [512, 141] on button "Logout" at bounding box center [498, 138] width 70 height 21
